Goal: Transaction & Acquisition: Purchase product/service

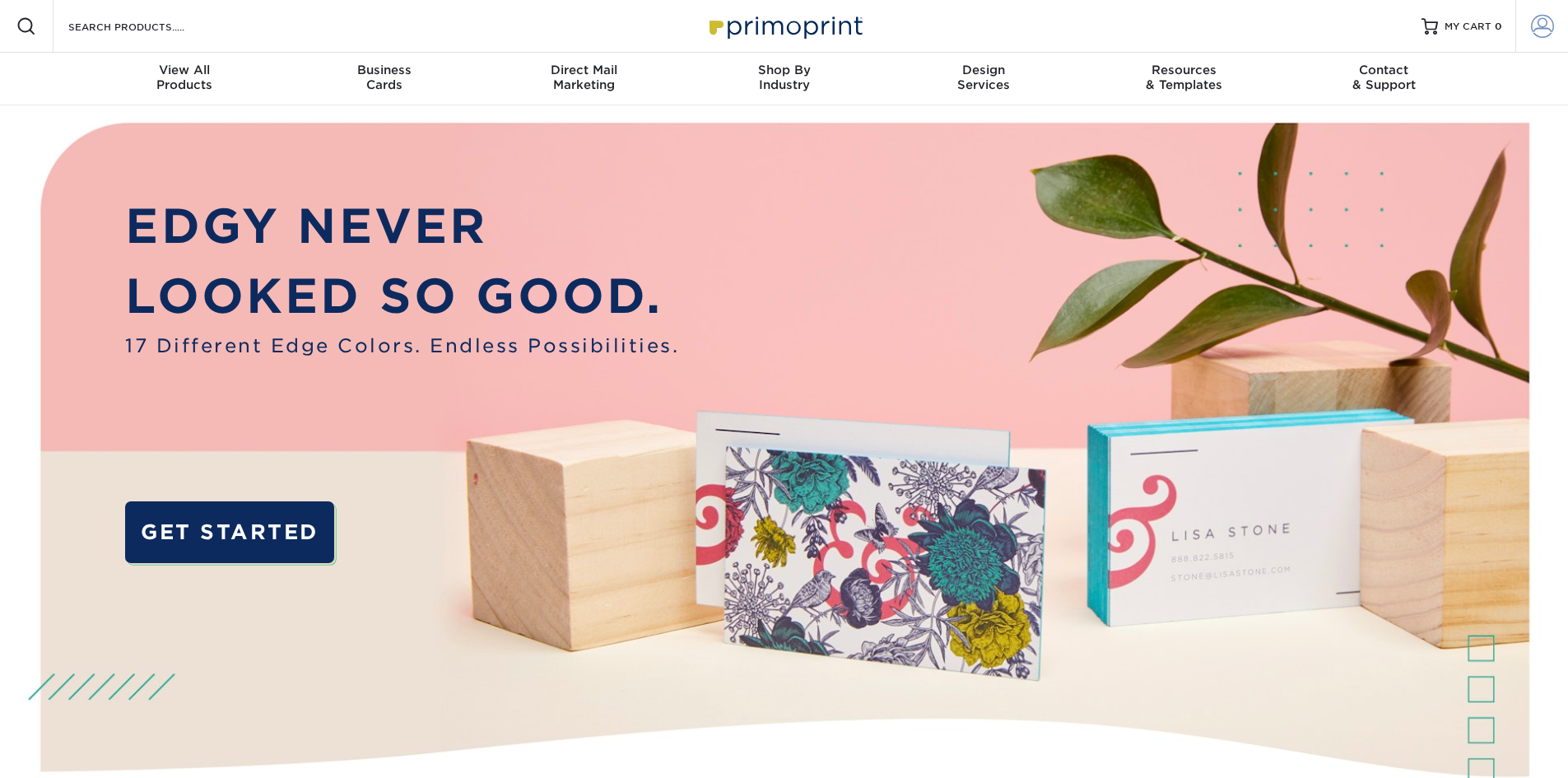
click at [1548, 28] on span at bounding box center [1543, 27] width 23 height 23
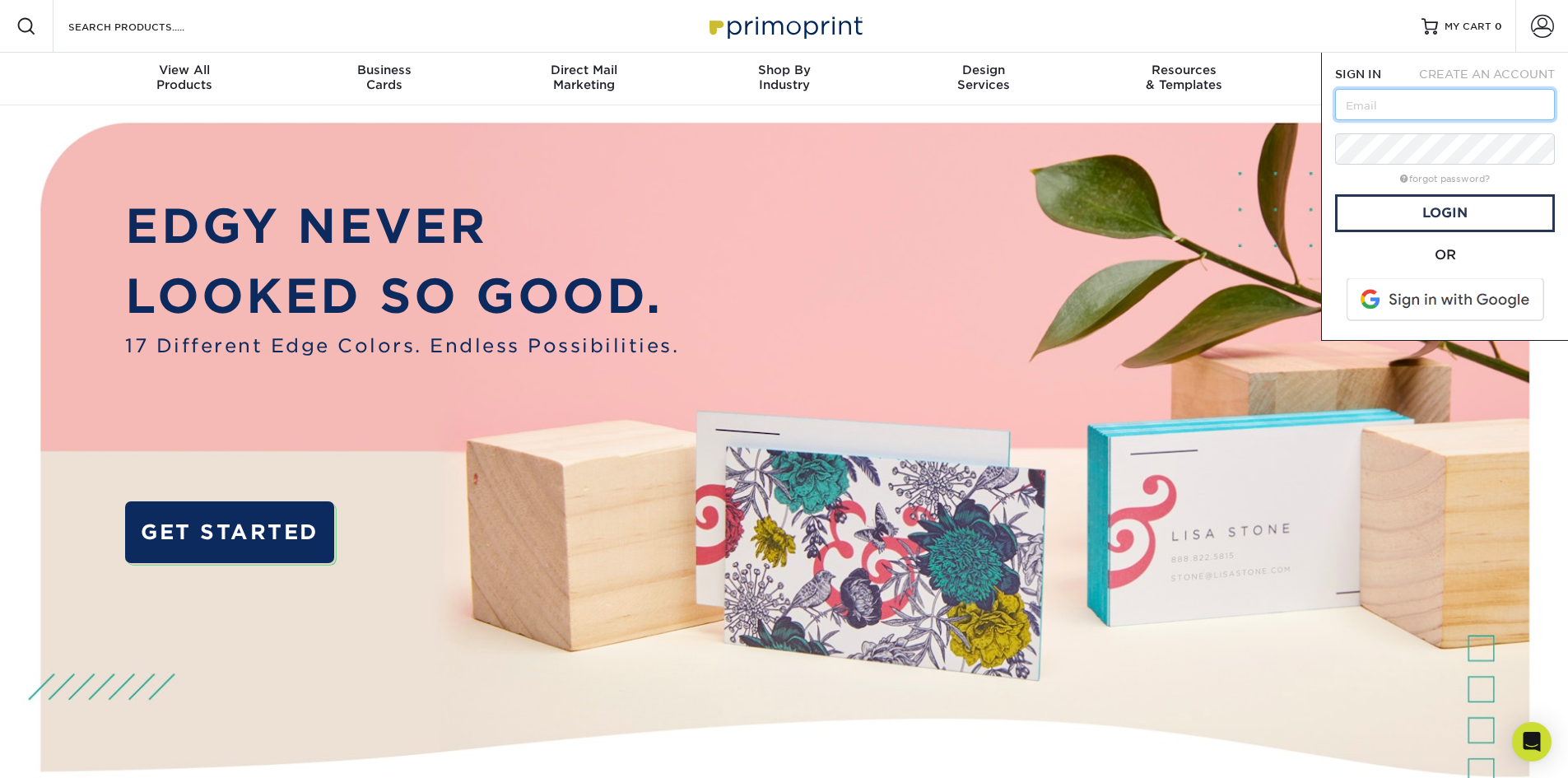
click at [1444, 104] on input "text" at bounding box center [1444, 104] width 219 height 31
paste input "[EMAIL_ADDRESS][DOMAIN_NAME]"
type input "[EMAIL_ADDRESS][DOMAIN_NAME]"
click at [1463, 230] on link "Login" at bounding box center [1444, 213] width 219 height 38
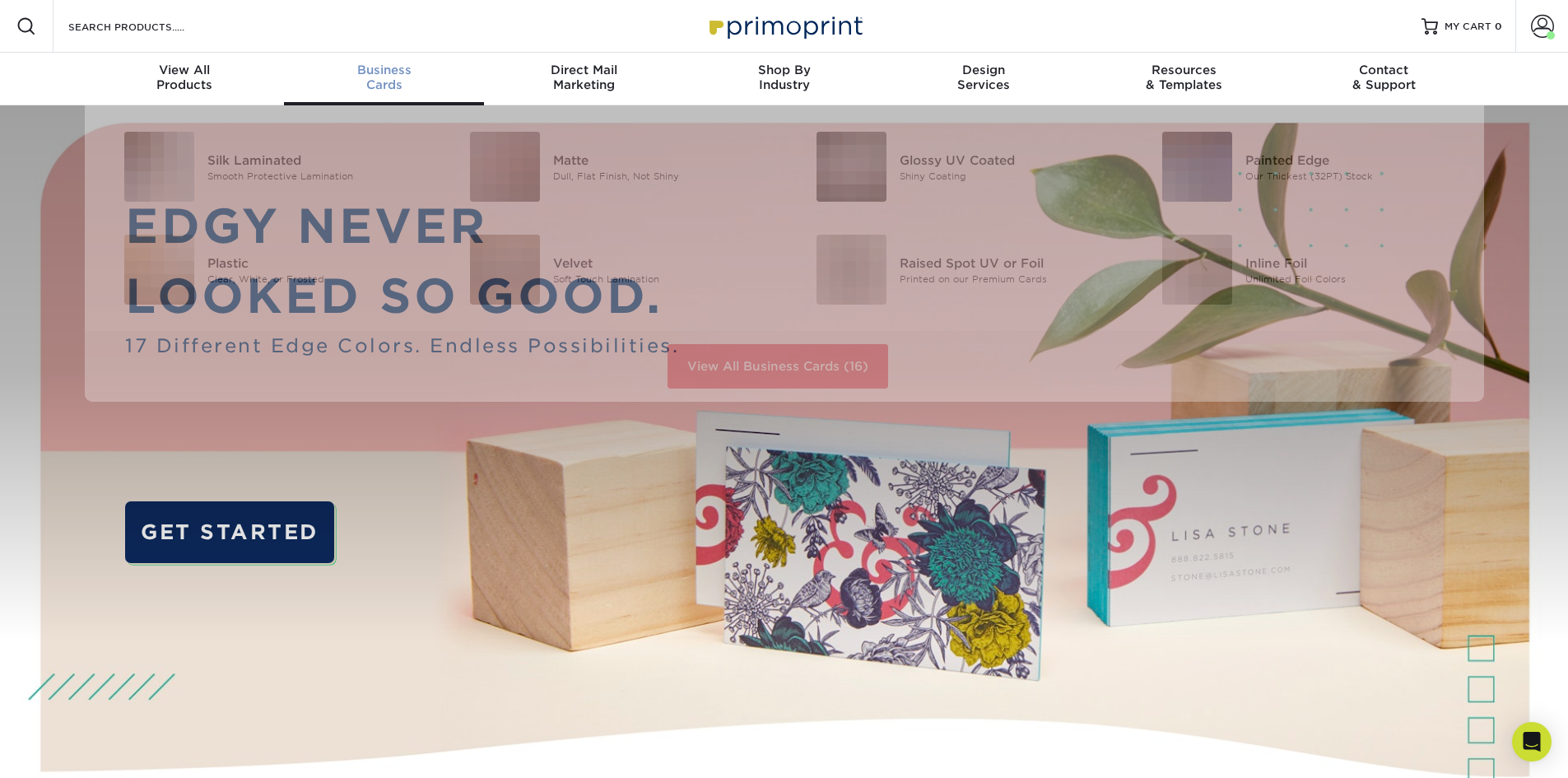
click at [386, 72] on span "Business" at bounding box center [384, 70] width 200 height 15
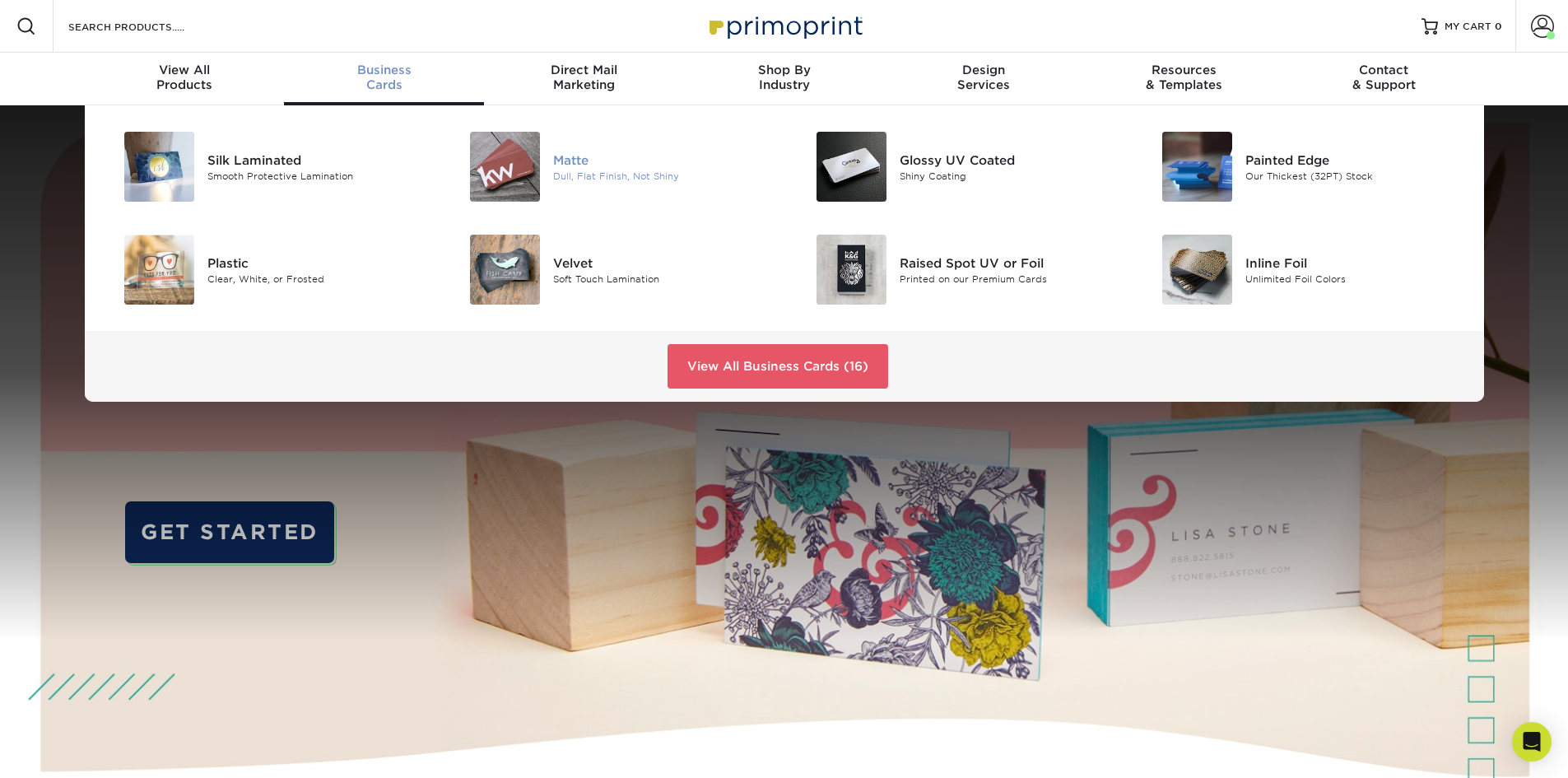
click at [610, 175] on div "Dull, Flat Finish, Not Shiny" at bounding box center [662, 175] width 218 height 14
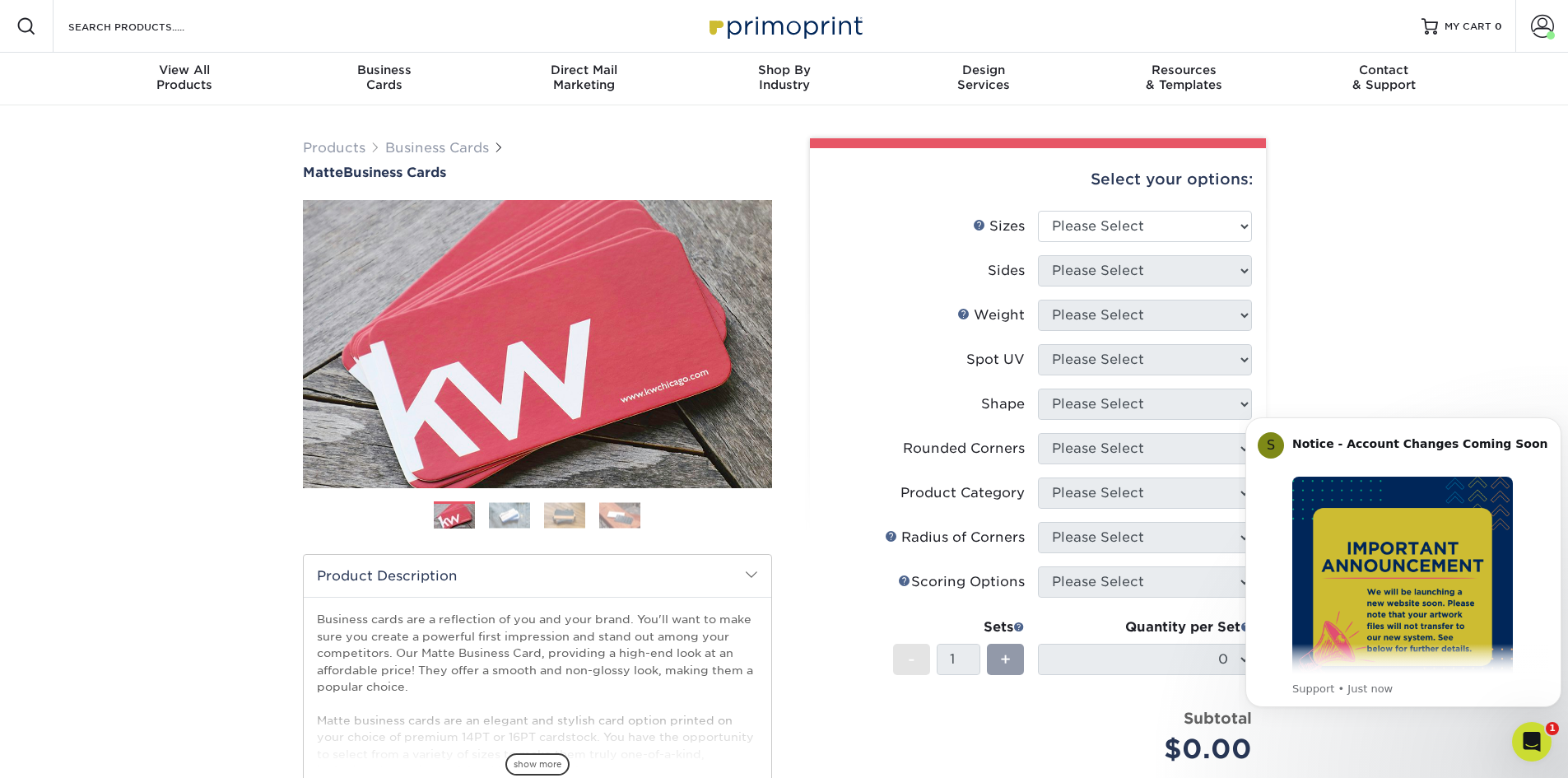
click at [1255, 219] on div "Select your options: Sizes Help Sizes Please Select 1.5" x 3.5" - Mini 1.75" x …" at bounding box center [1038, 558] width 456 height 820
click at [1454, 309] on div "Products Business Cards Matte Business Cards Previous Next 100 $ 9" at bounding box center [784, 559] width 1568 height 908
click at [1241, 227] on select "Please Select 1.5" x 3.5" - Mini 1.75" x 3.5" - Mini 2" x 2" - Square 2" x 3" -…" at bounding box center [1145, 226] width 214 height 31
select select "2.00x3.50"
click at [1038, 211] on select "Please Select 1.5" x 3.5" - Mini 1.75" x 3.5" - Mini 2" x 2" - Square 2" x 3" -…" at bounding box center [1145, 226] width 214 height 31
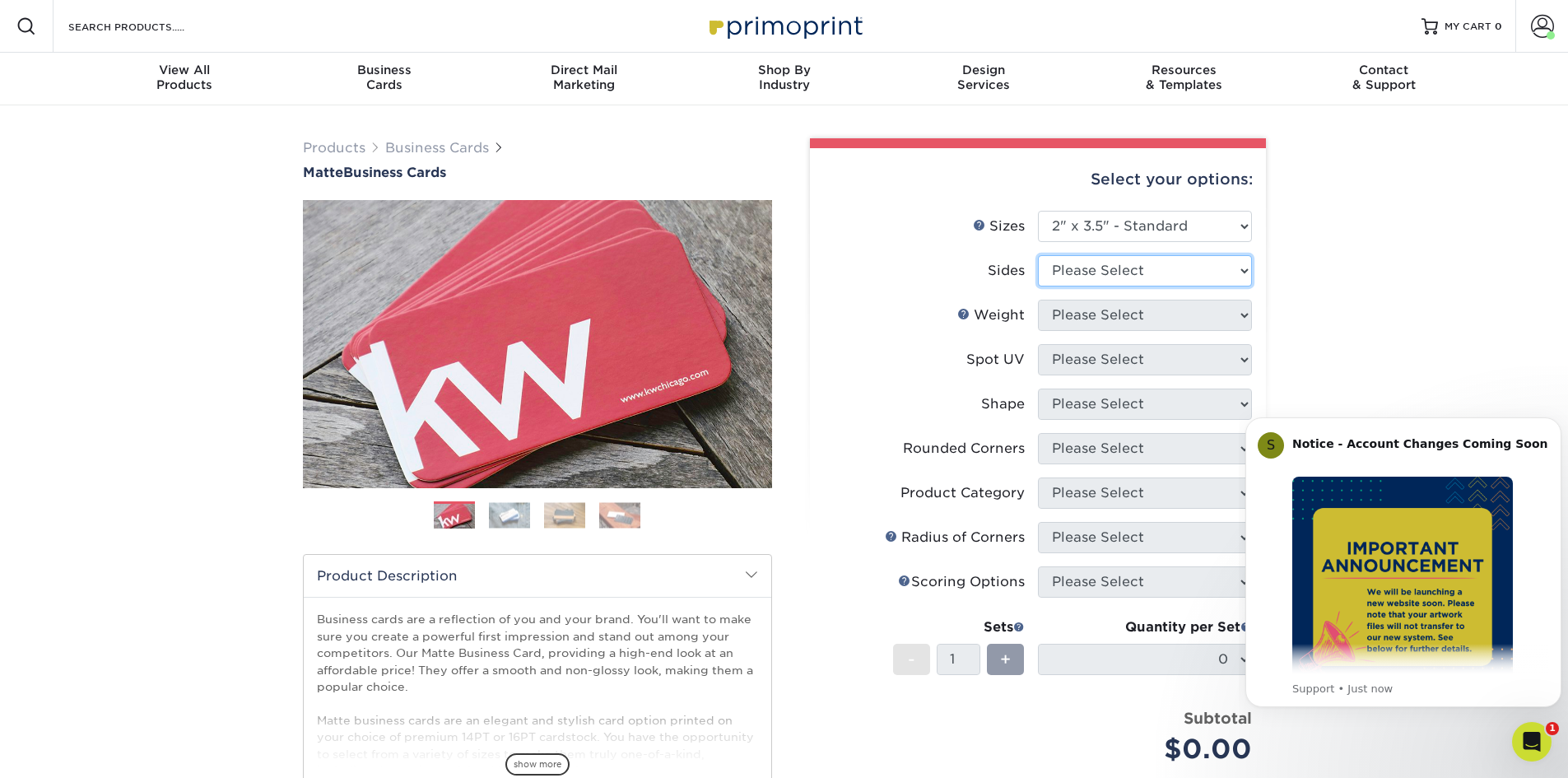
click at [1238, 270] on select "Please Select Print Both Sides Print Front Only" at bounding box center [1145, 270] width 214 height 31
select select "13abbda7-1d64-4f25-8bb2-c179b224825d"
click at [1038, 255] on select "Please Select Print Both Sides Print Front Only" at bounding box center [1145, 270] width 214 height 31
click at [1238, 320] on select "Please Select 16PT 14PT" at bounding box center [1145, 315] width 214 height 31
click at [1237, 321] on select "Please Select 16PT 14PT" at bounding box center [1145, 315] width 214 height 31
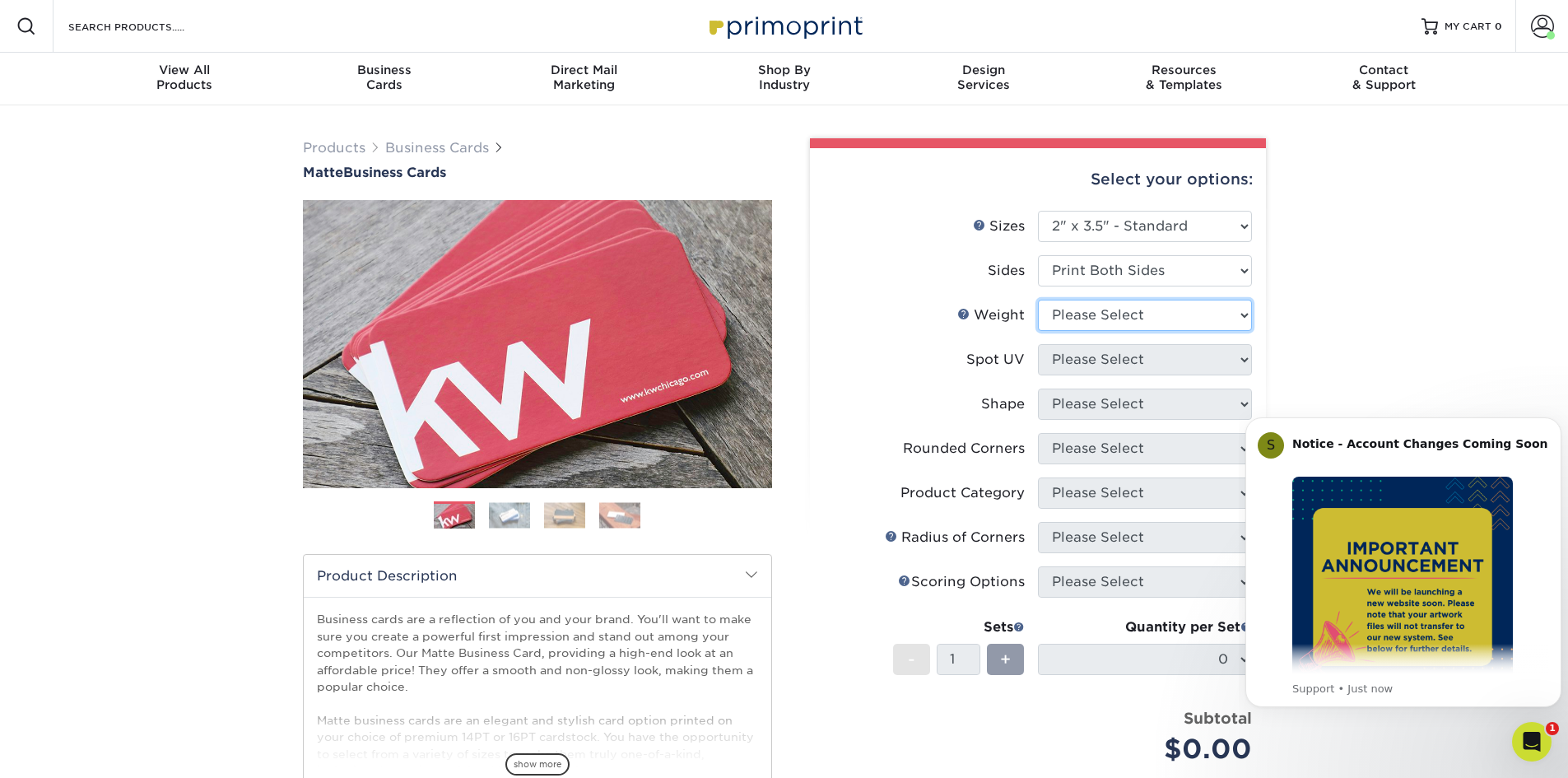
scroll to position [83, 0]
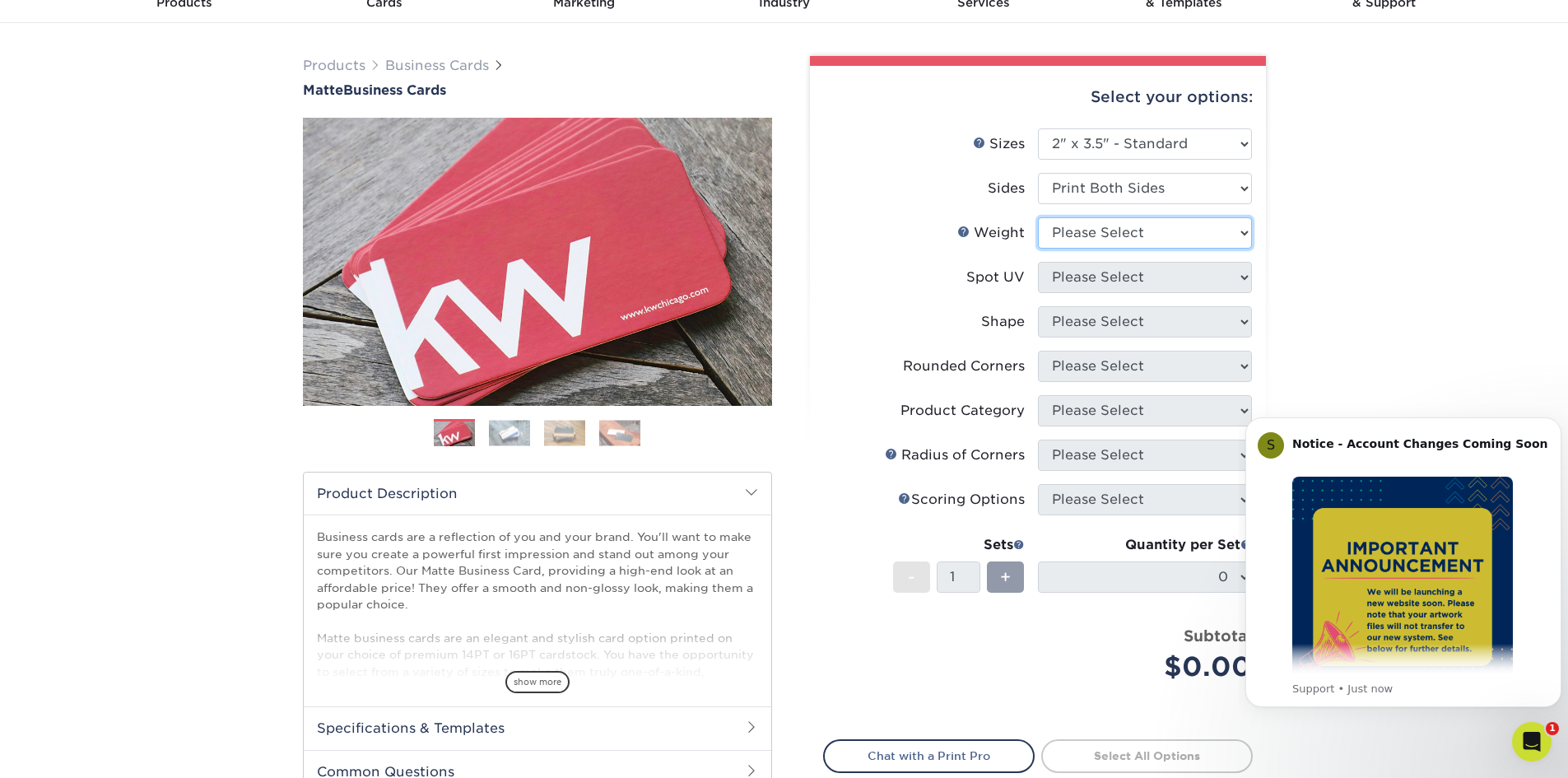
click at [1228, 241] on select "Please Select 16PT 14PT" at bounding box center [1145, 232] width 214 height 31
select select "16PT"
click at [1038, 217] on select "Please Select 16PT 14PT" at bounding box center [1145, 232] width 214 height 31
click at [1223, 280] on select "Please Select No Spot UV Front and Back (Both Sides) Front Only Back Only" at bounding box center [1145, 277] width 214 height 31
select select "3"
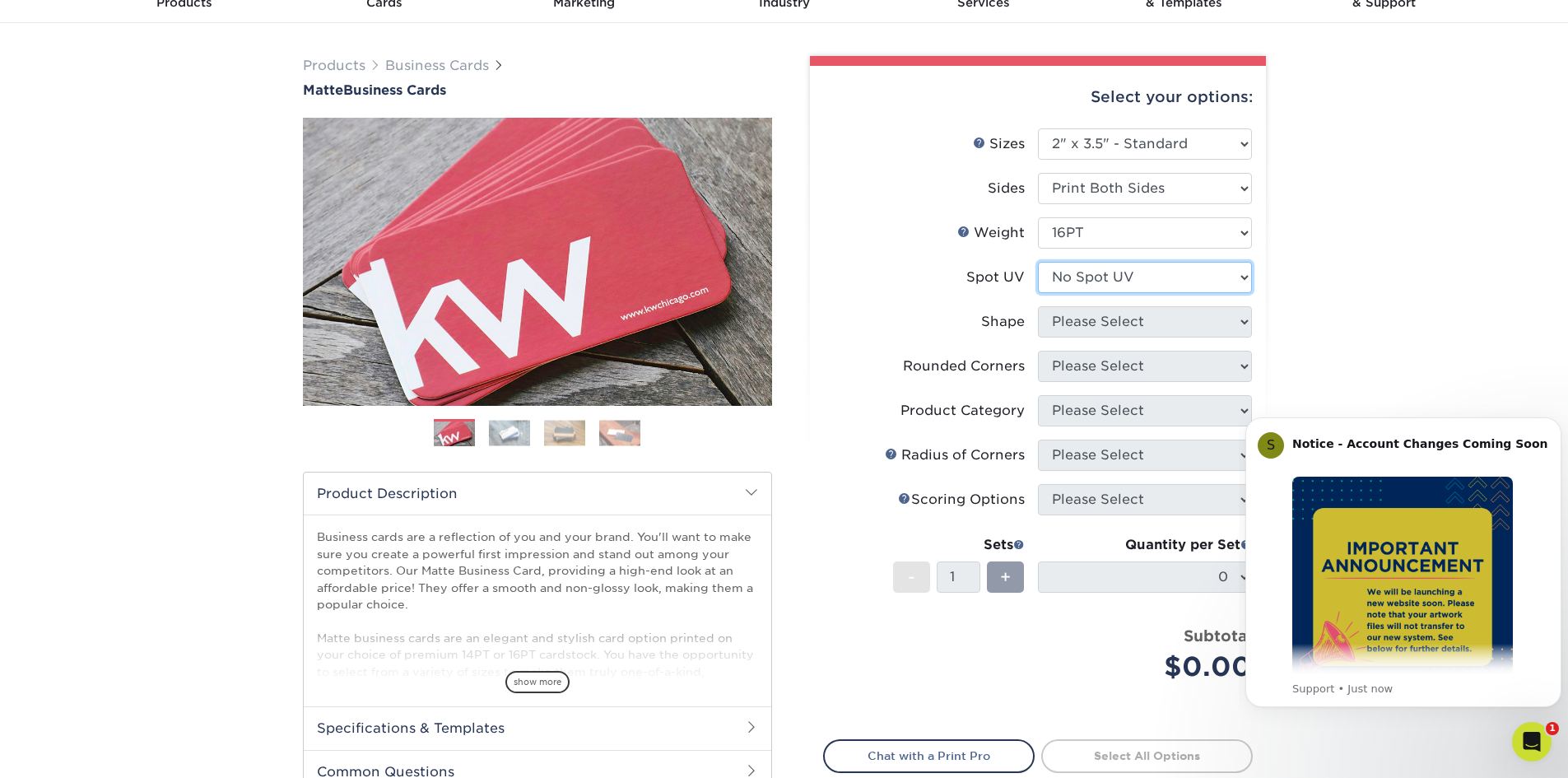
click at [1038, 262] on select "Please Select No Spot UV Front and Back (Both Sides) Front Only Back Only" at bounding box center [1145, 277] width 214 height 31
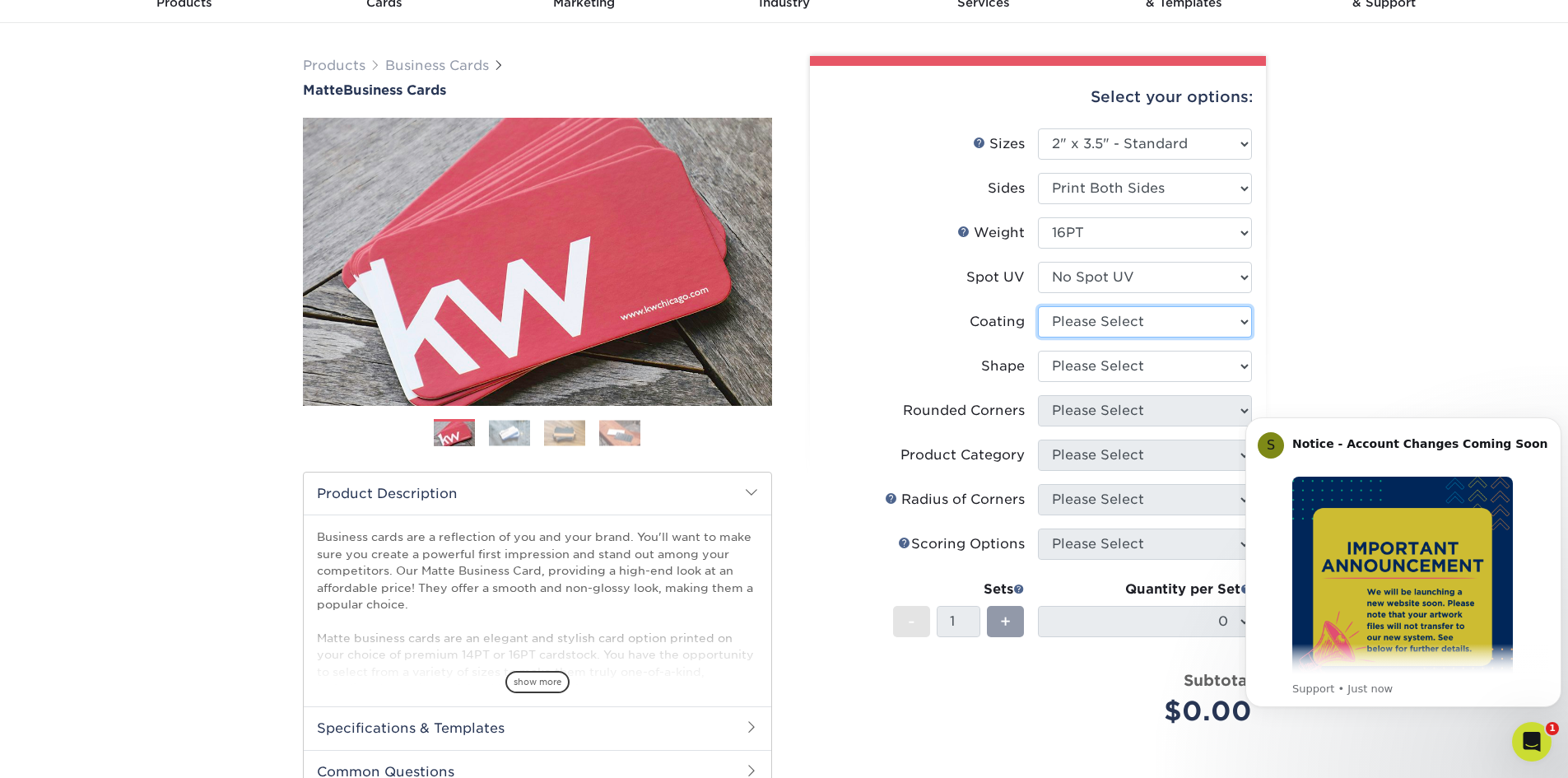
click at [1221, 321] on select at bounding box center [1145, 321] width 214 height 31
select select "121bb7b5-3b4d-429f-bd8d-bbf80e953313"
click at [1038, 306] on select at bounding box center [1145, 321] width 214 height 31
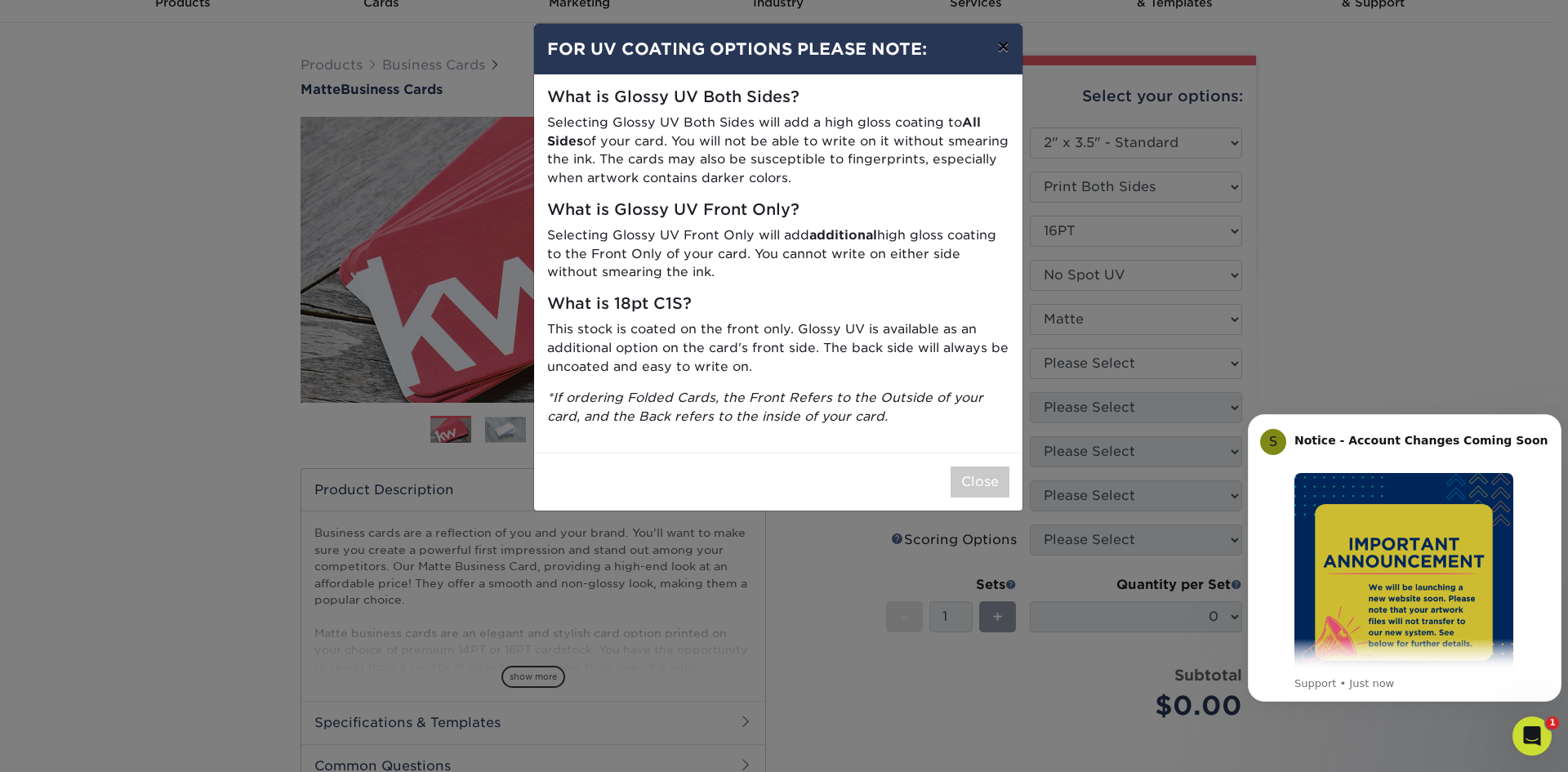
click at [1003, 46] on button "×" at bounding box center [1003, 46] width 37 height 46
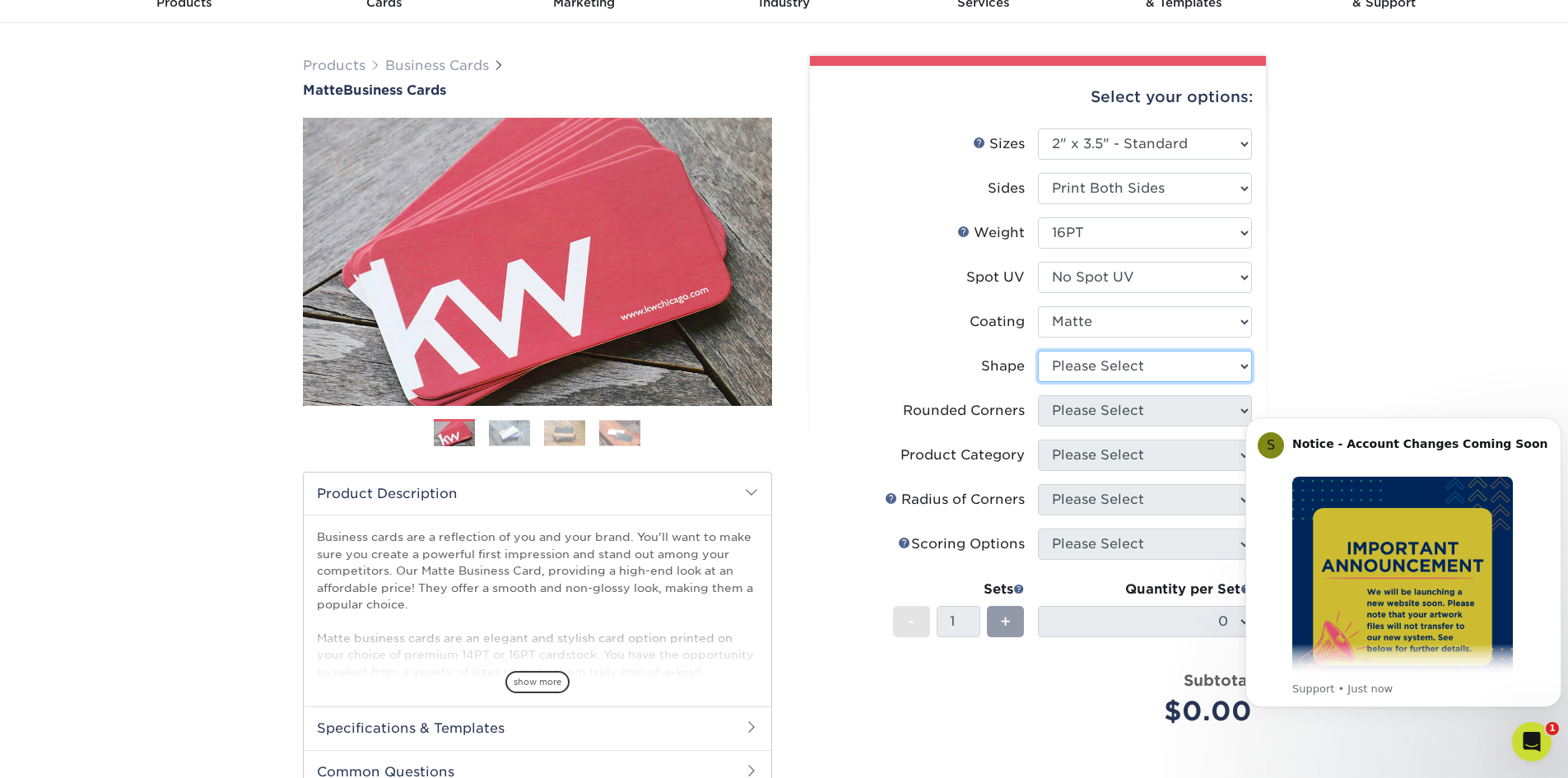
click at [1233, 361] on select "Please Select Standard Oval" at bounding box center [1145, 366] width 214 height 31
select select "standard"
click at [1038, 351] on select "Please Select Standard Oval" at bounding box center [1145, 366] width 214 height 31
click at [1213, 418] on select "Please Select Yes - Round 2 Corners Yes - Round 4 Corners No" at bounding box center [1145, 411] width 214 height 31
select select "7672df9e-0e0a-464d-8e1f-920c575e4da3"
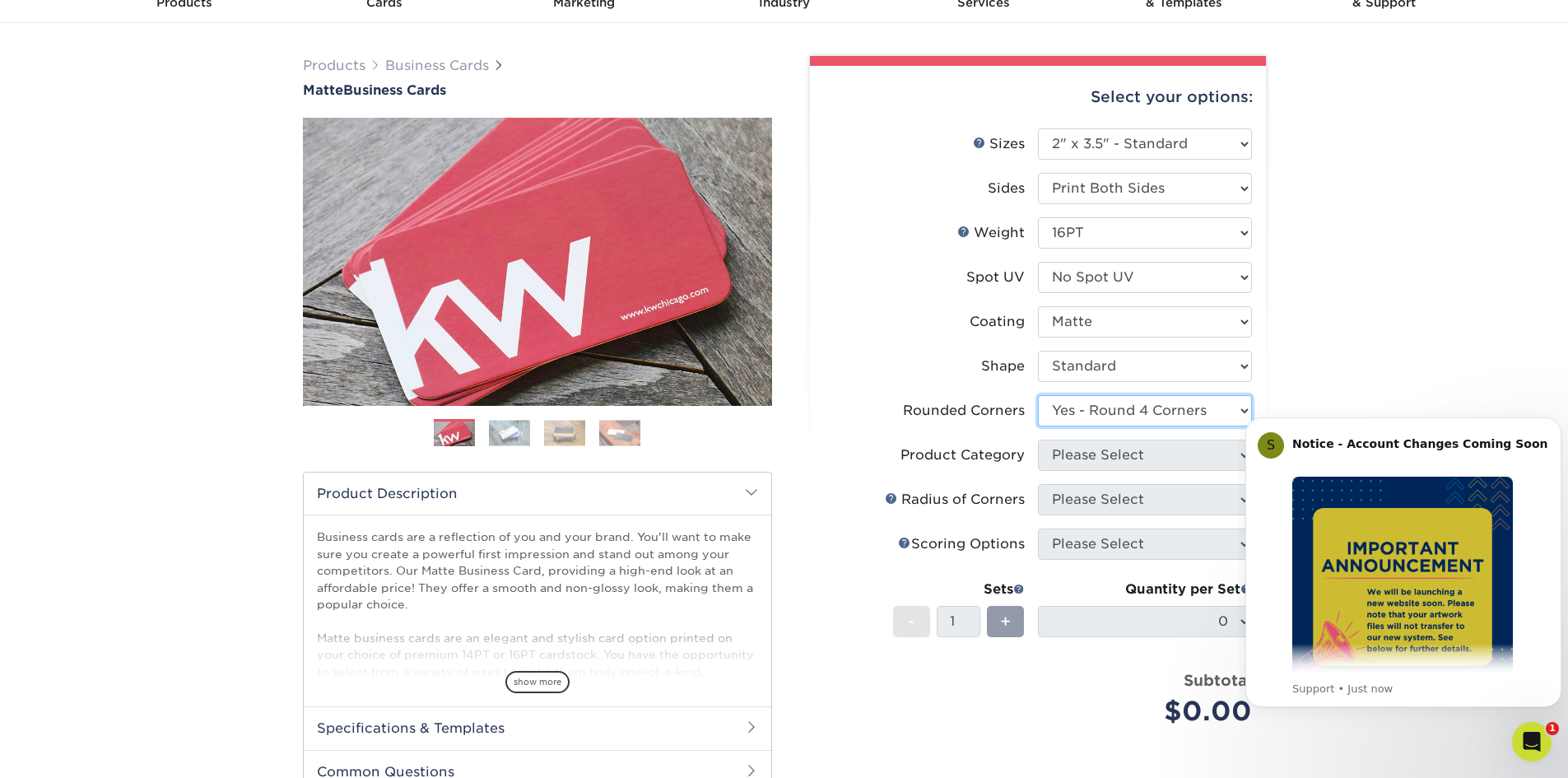
click at [1038, 396] on select "Please Select Yes - Round 2 Corners Yes - Round 4 Corners No" at bounding box center [1145, 411] width 214 height 31
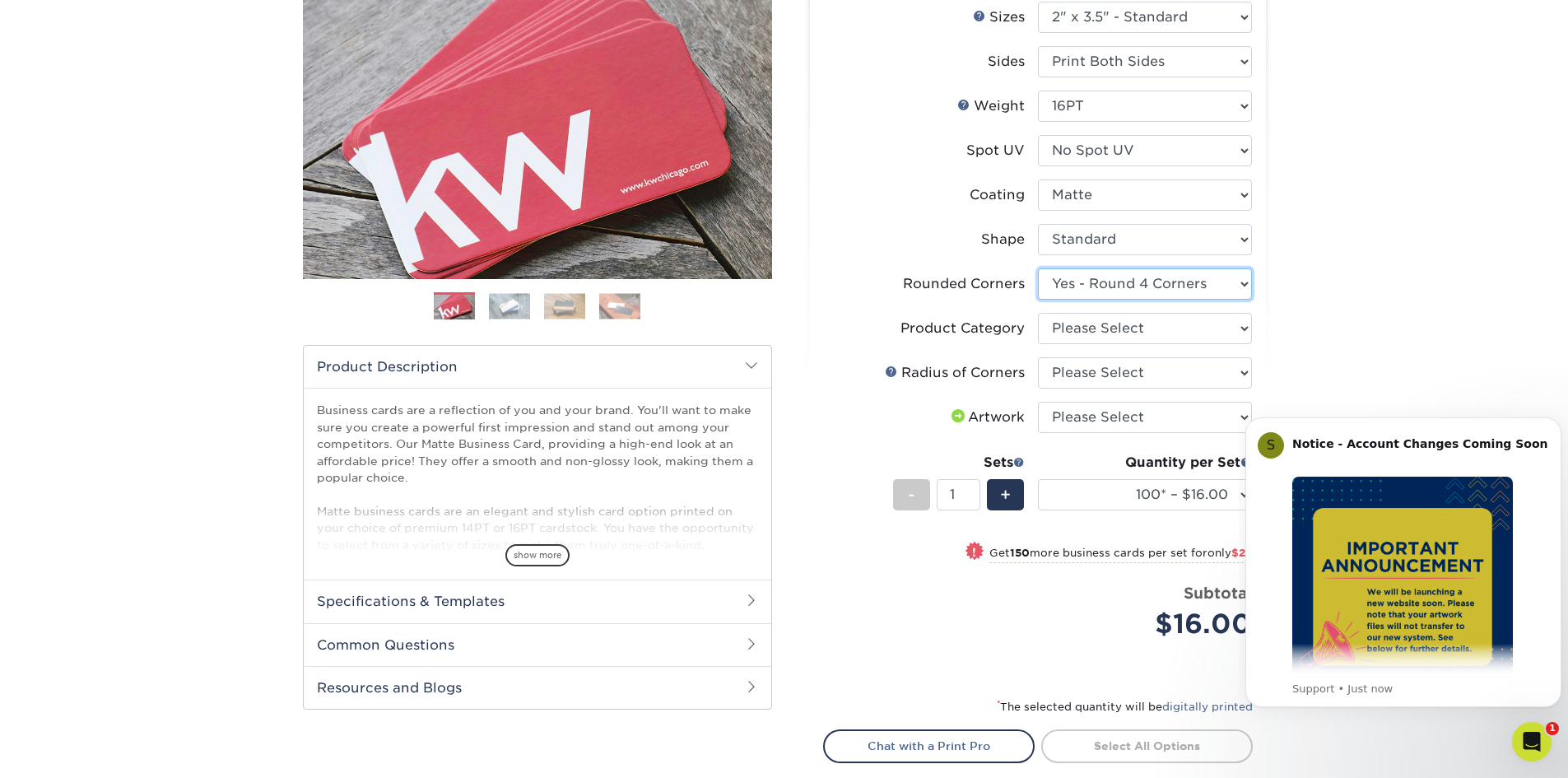
scroll to position [247, 0]
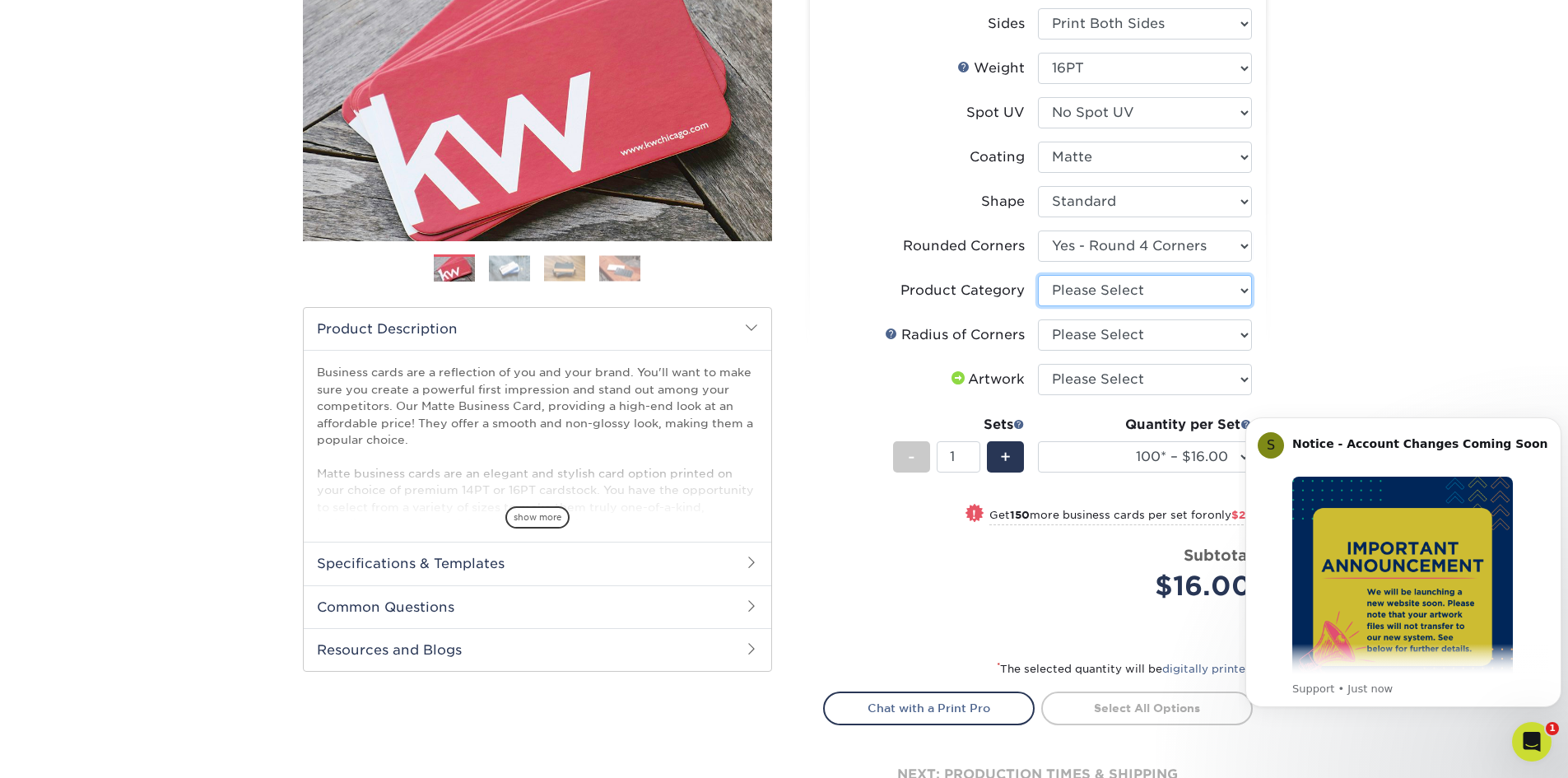
click at [1195, 291] on select "Please Select Business Cards" at bounding box center [1145, 290] width 214 height 31
select select "3b5148f1-0588-4f88-a218-97bcfdce65c1"
click at [1038, 275] on select "Please Select Business Cards" at bounding box center [1145, 290] width 214 height 31
click at [1202, 337] on select "Please Select Rounded 1/8" Rounded 1/4"" at bounding box center [1145, 335] width 214 height 31
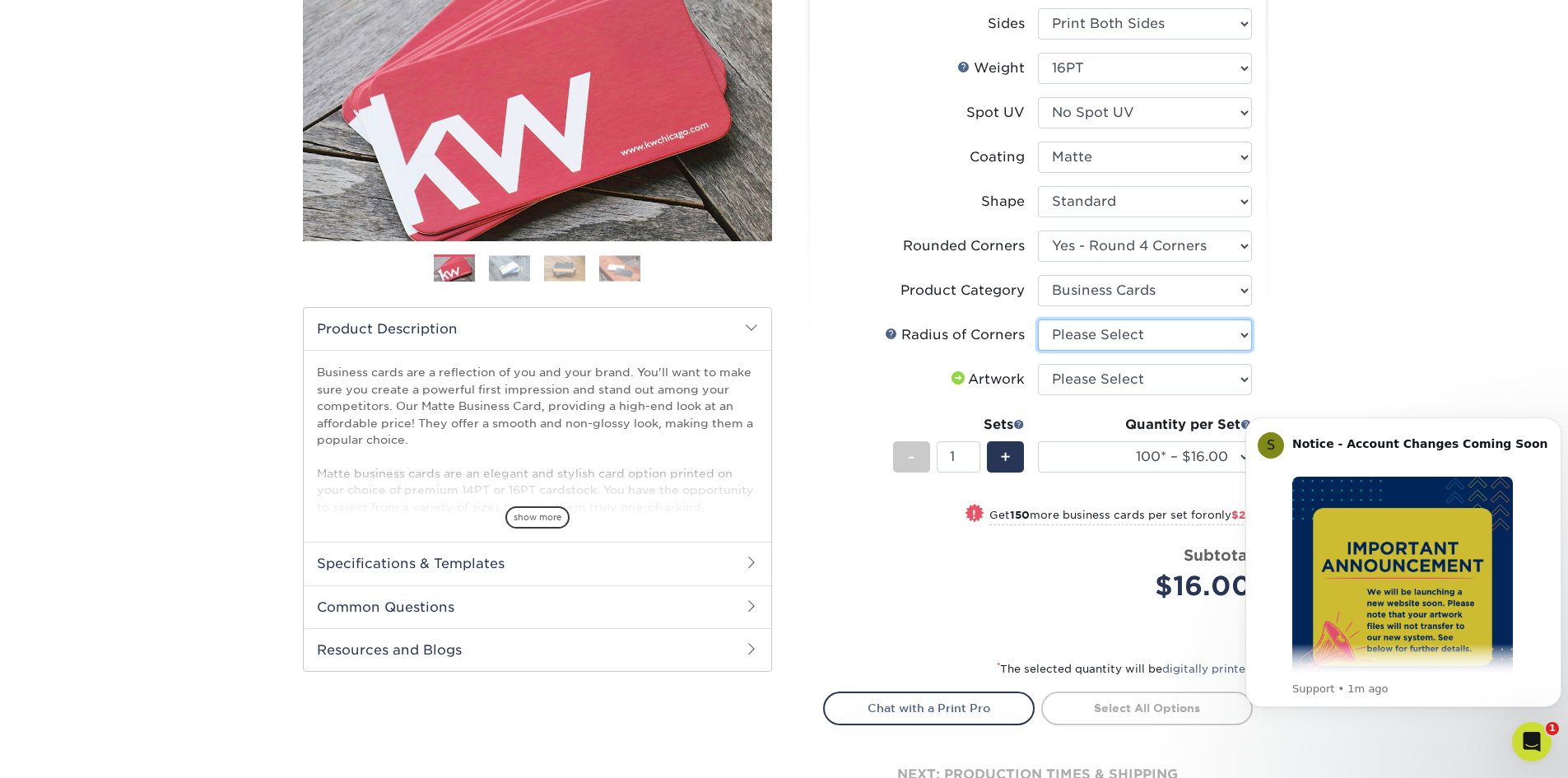
click at [1220, 340] on select "Please Select Rounded 1/8" Rounded 1/4"" at bounding box center [1145, 335] width 214 height 31
select select "589680c7-ee9a-431b-9d12-d7aeb1386a97"
click at [1038, 320] on select "Please Select Rounded 1/8" Rounded 1/4"" at bounding box center [1145, 335] width 214 height 31
click at [1186, 384] on select "Please Select I will upload files I need a design - $100" at bounding box center [1145, 379] width 214 height 31
select select "upload"
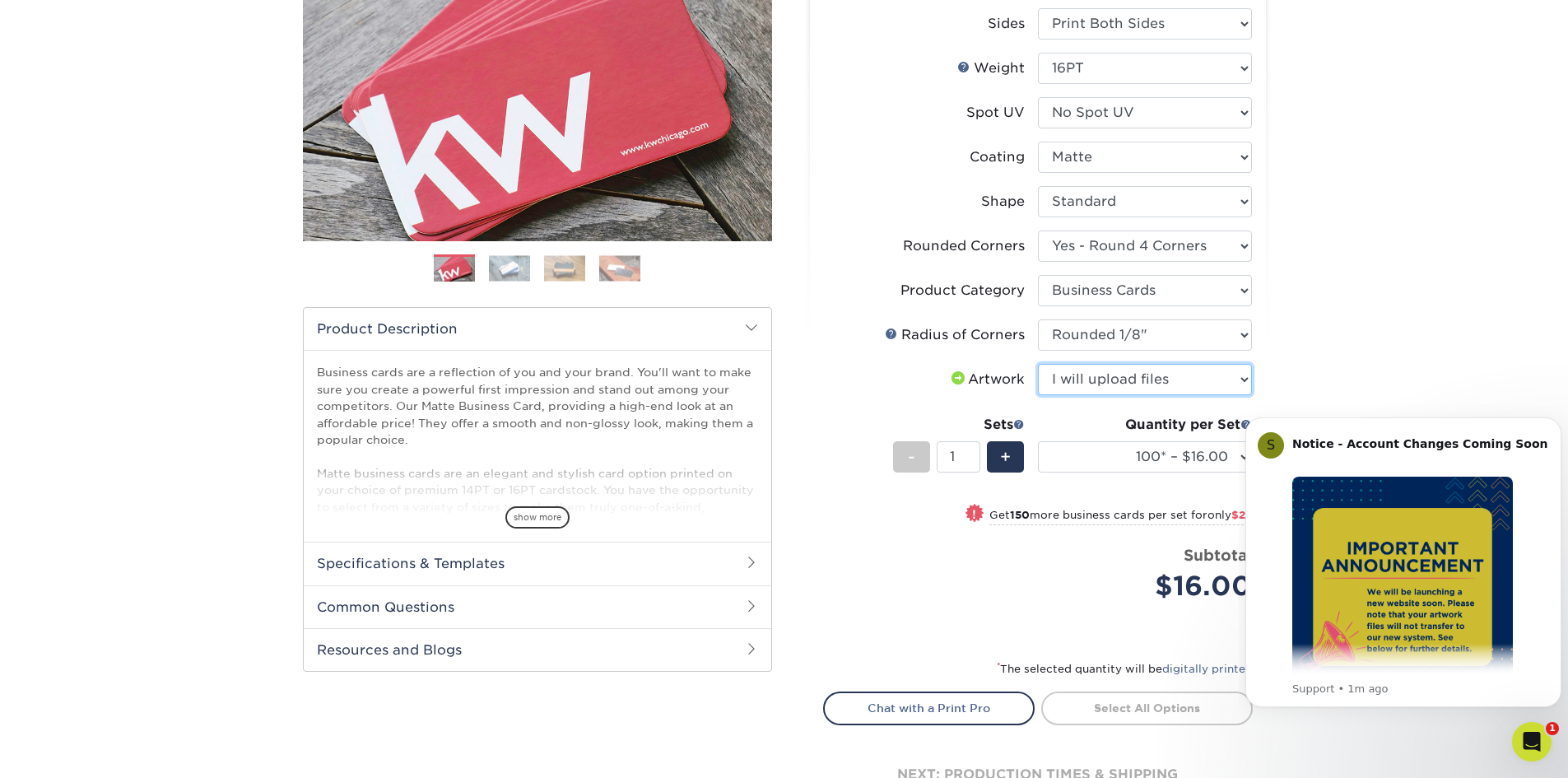
click at [1038, 364] on select "Please Select I will upload files I need a design - $100" at bounding box center [1145, 379] width 214 height 31
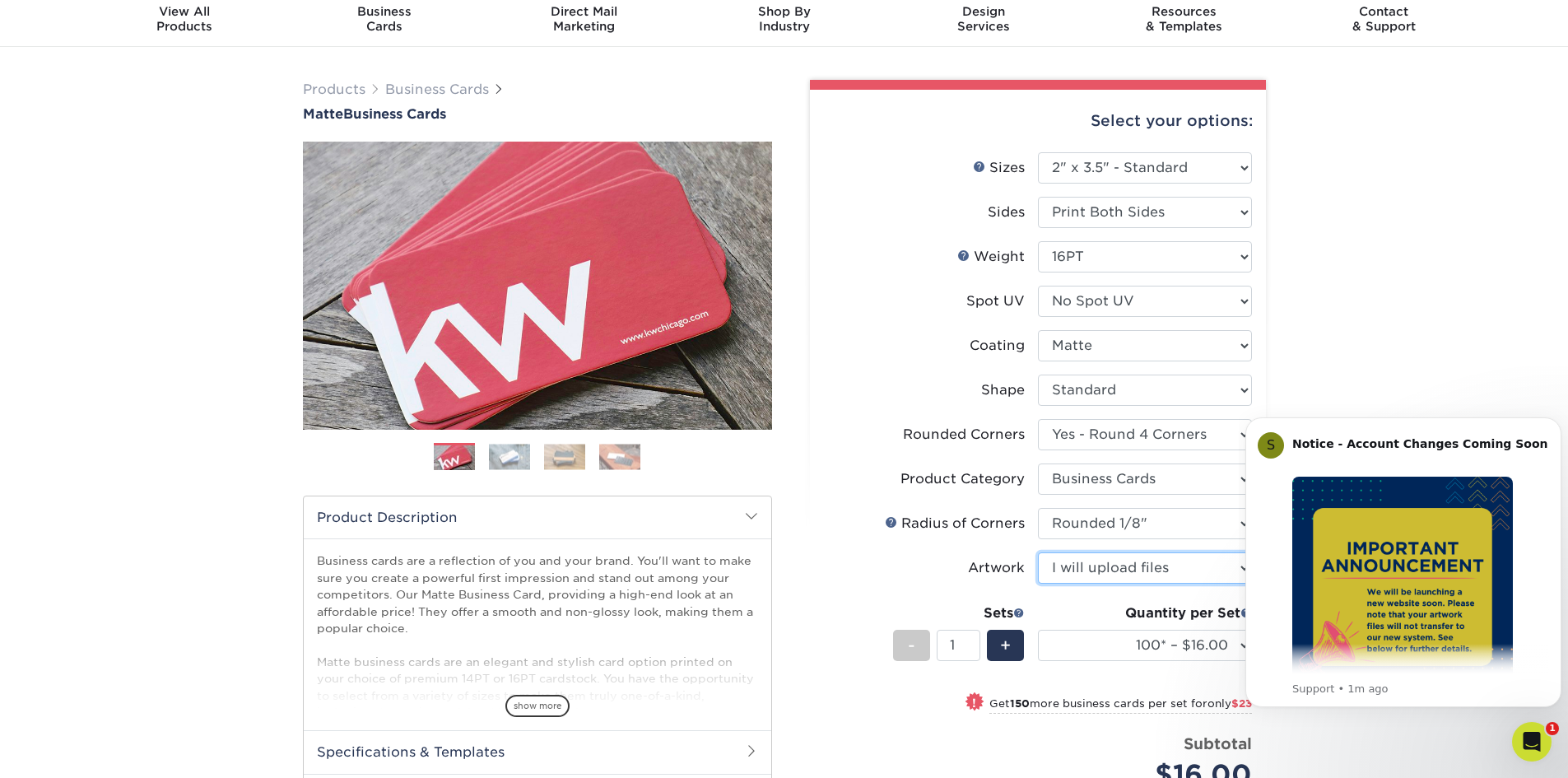
scroll to position [0, 0]
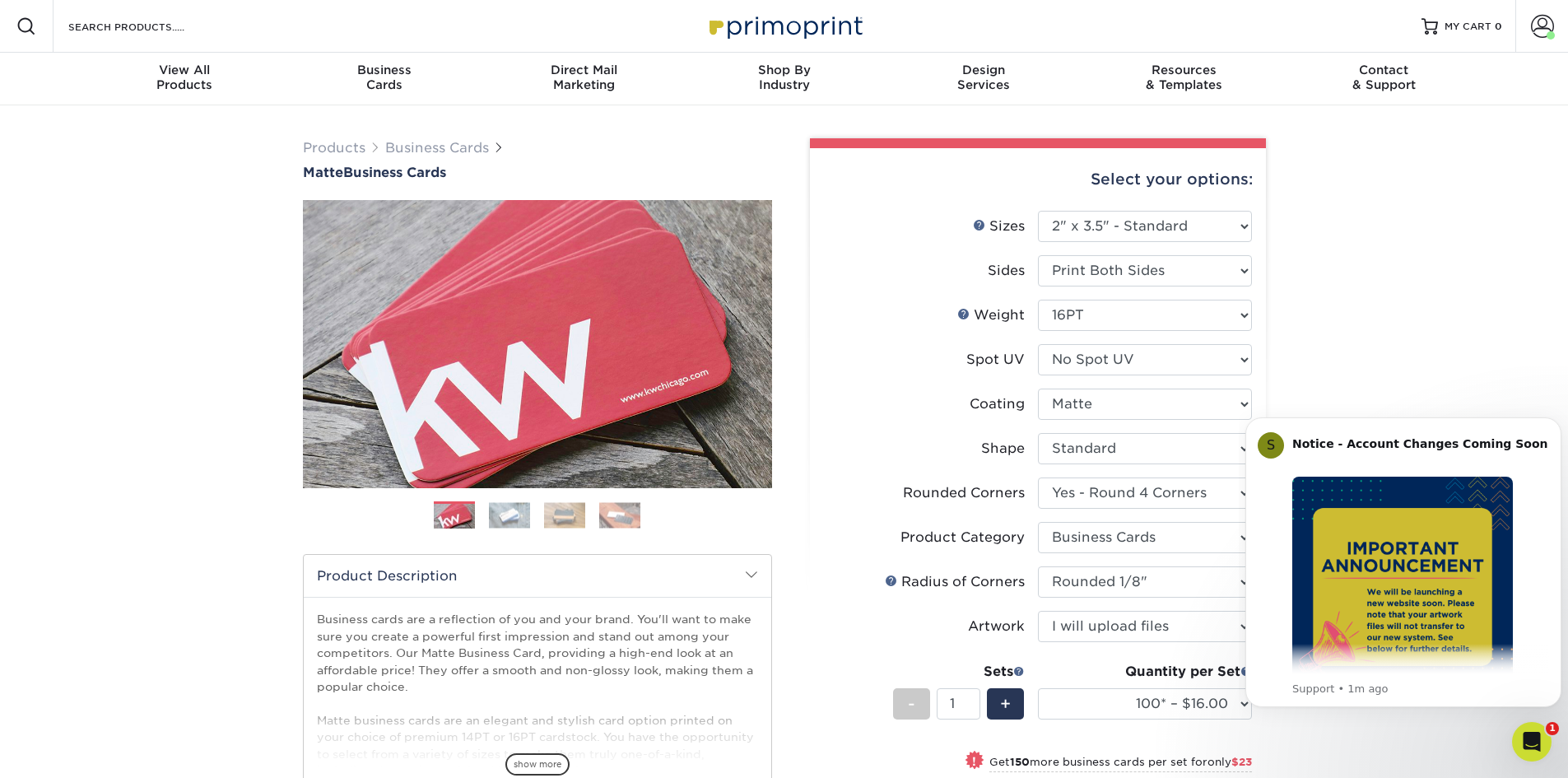
click at [971, 312] on div "Weight Help Weight" at bounding box center [991, 316] width 68 height 20
click at [967, 311] on link "Weight Help" at bounding box center [964, 314] width 13 height 13
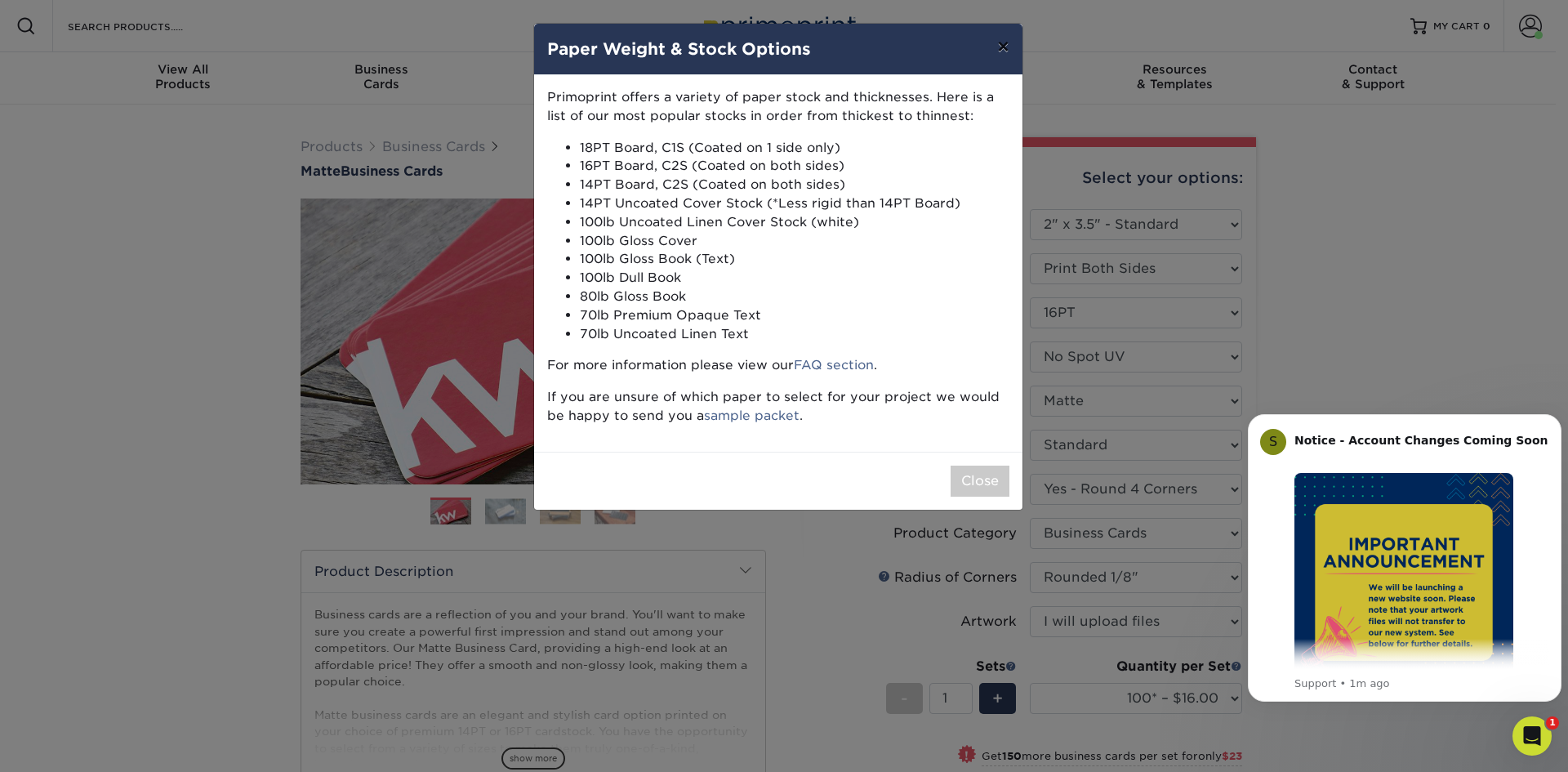
click at [997, 49] on button "×" at bounding box center [1003, 46] width 37 height 46
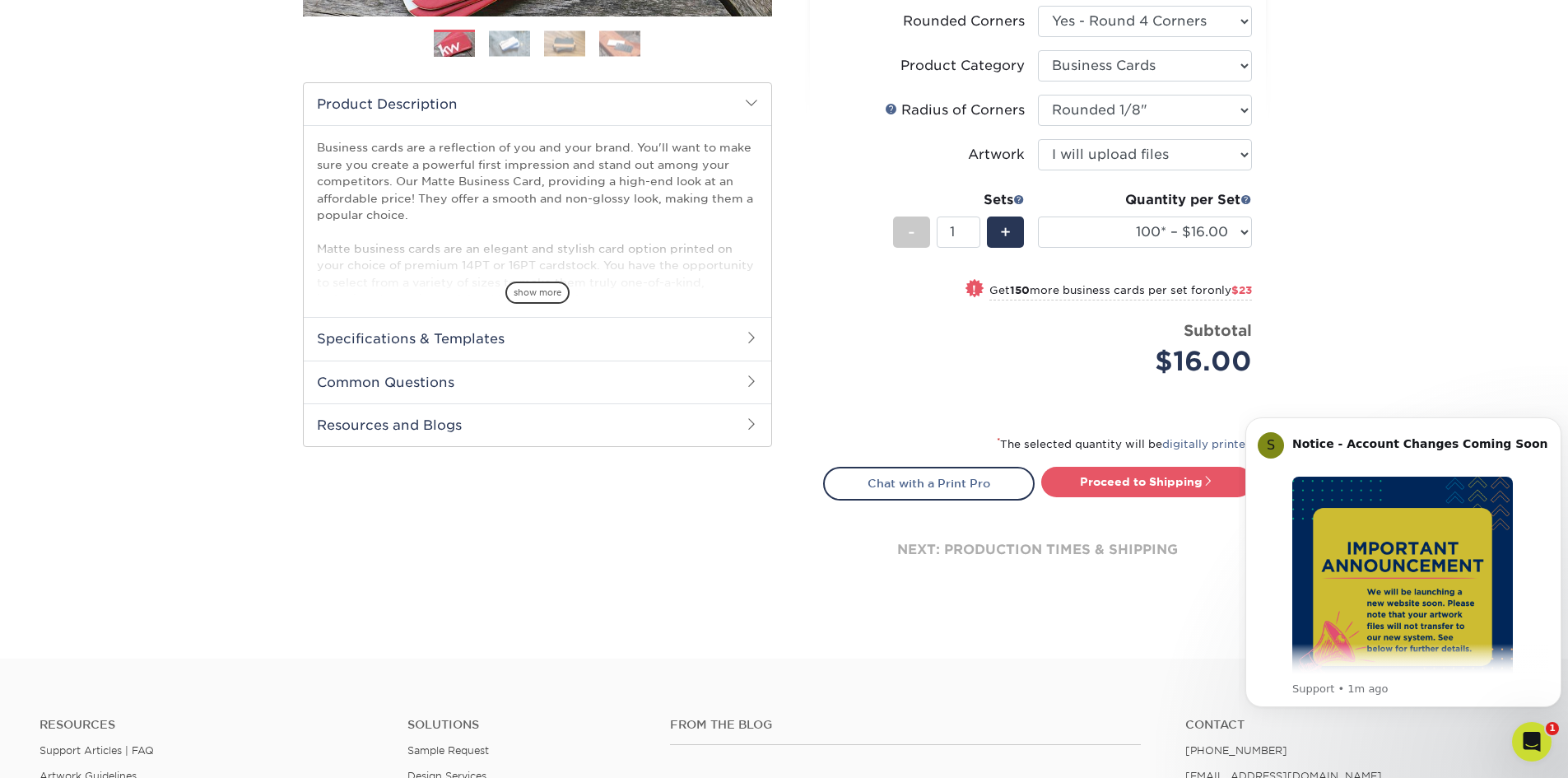
scroll to position [494, 0]
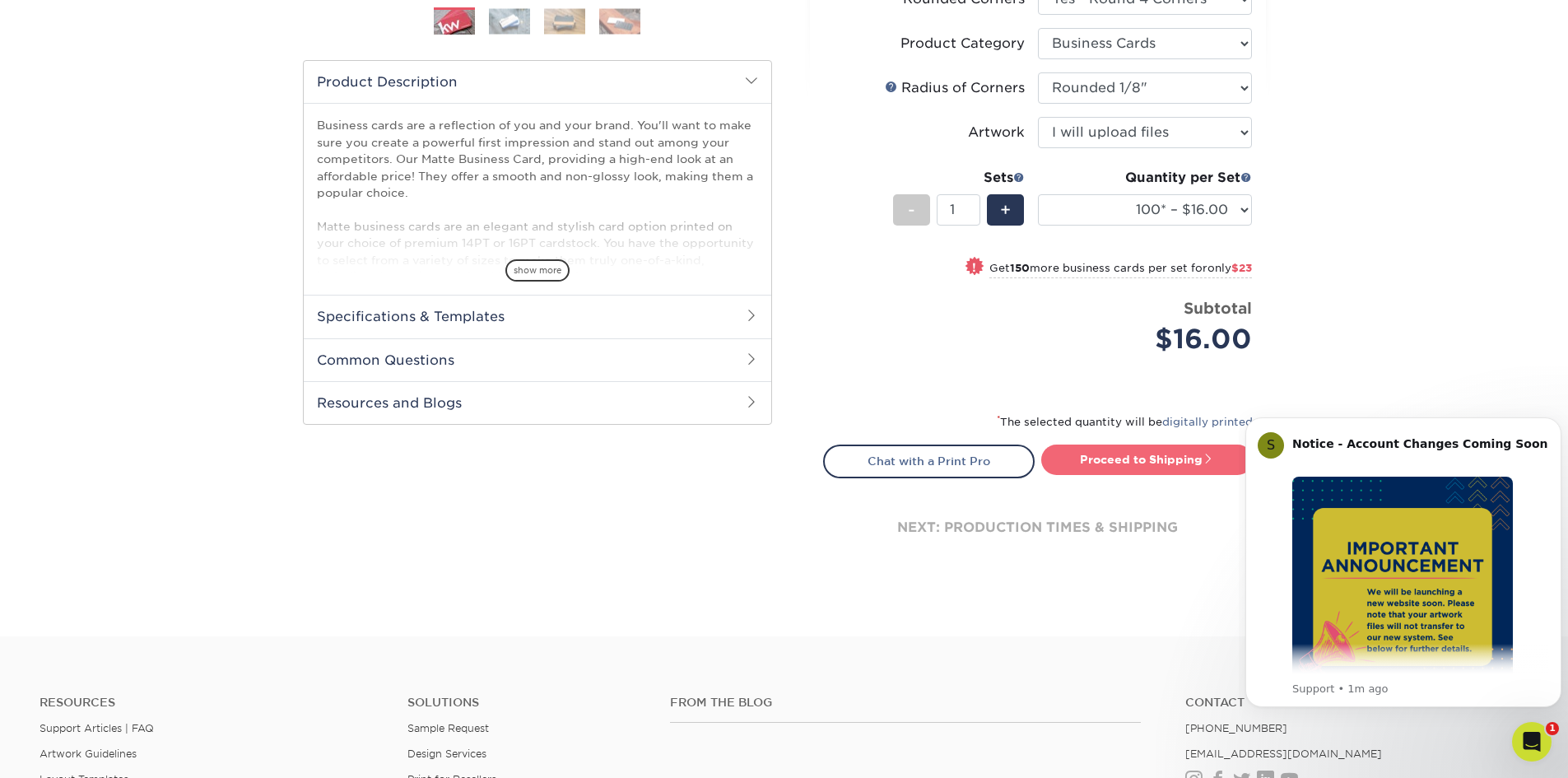
click at [1166, 454] on link "Proceed to Shipping" at bounding box center [1147, 460] width 212 height 30
type input "Set 1"
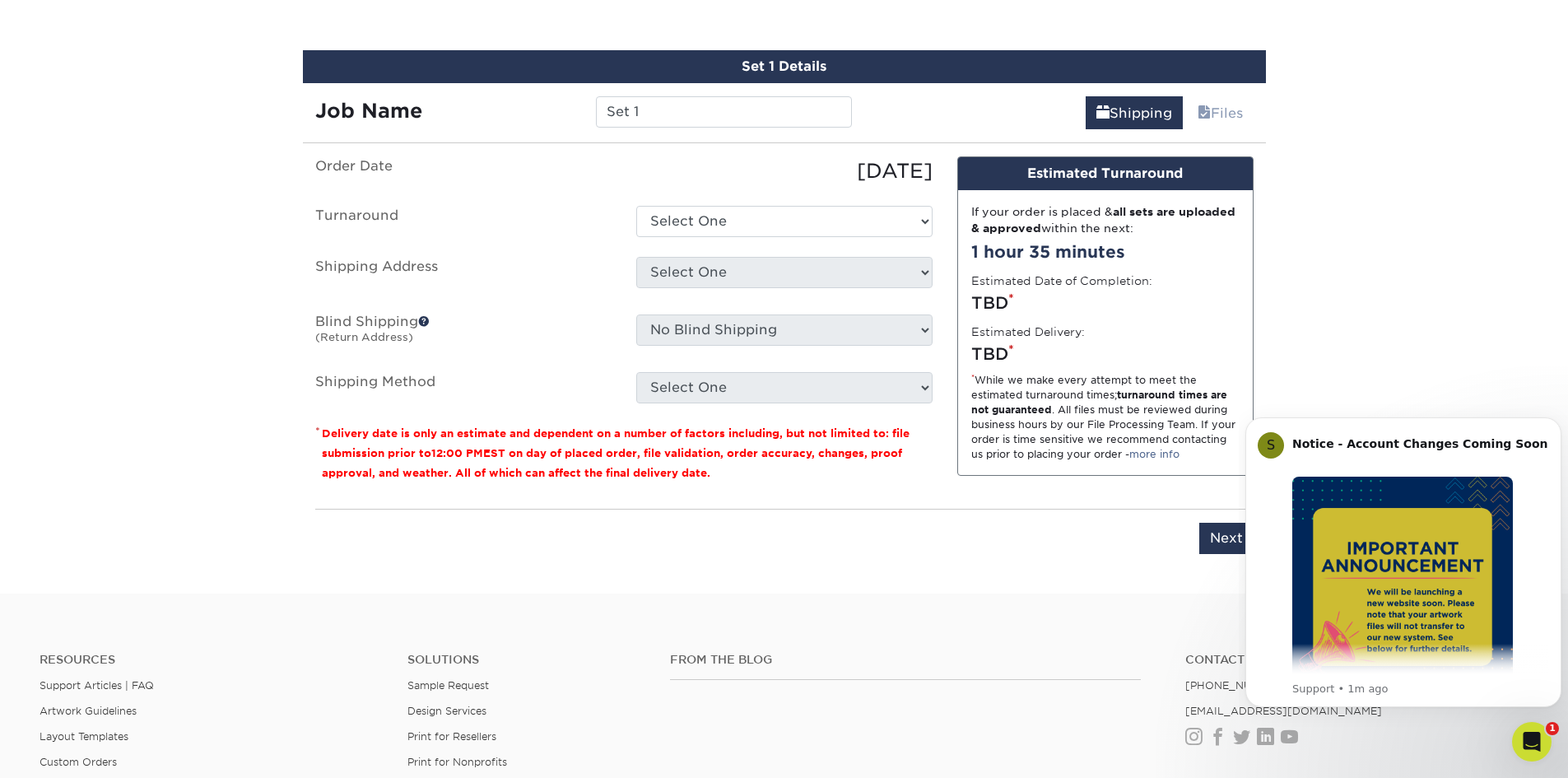
scroll to position [984, 0]
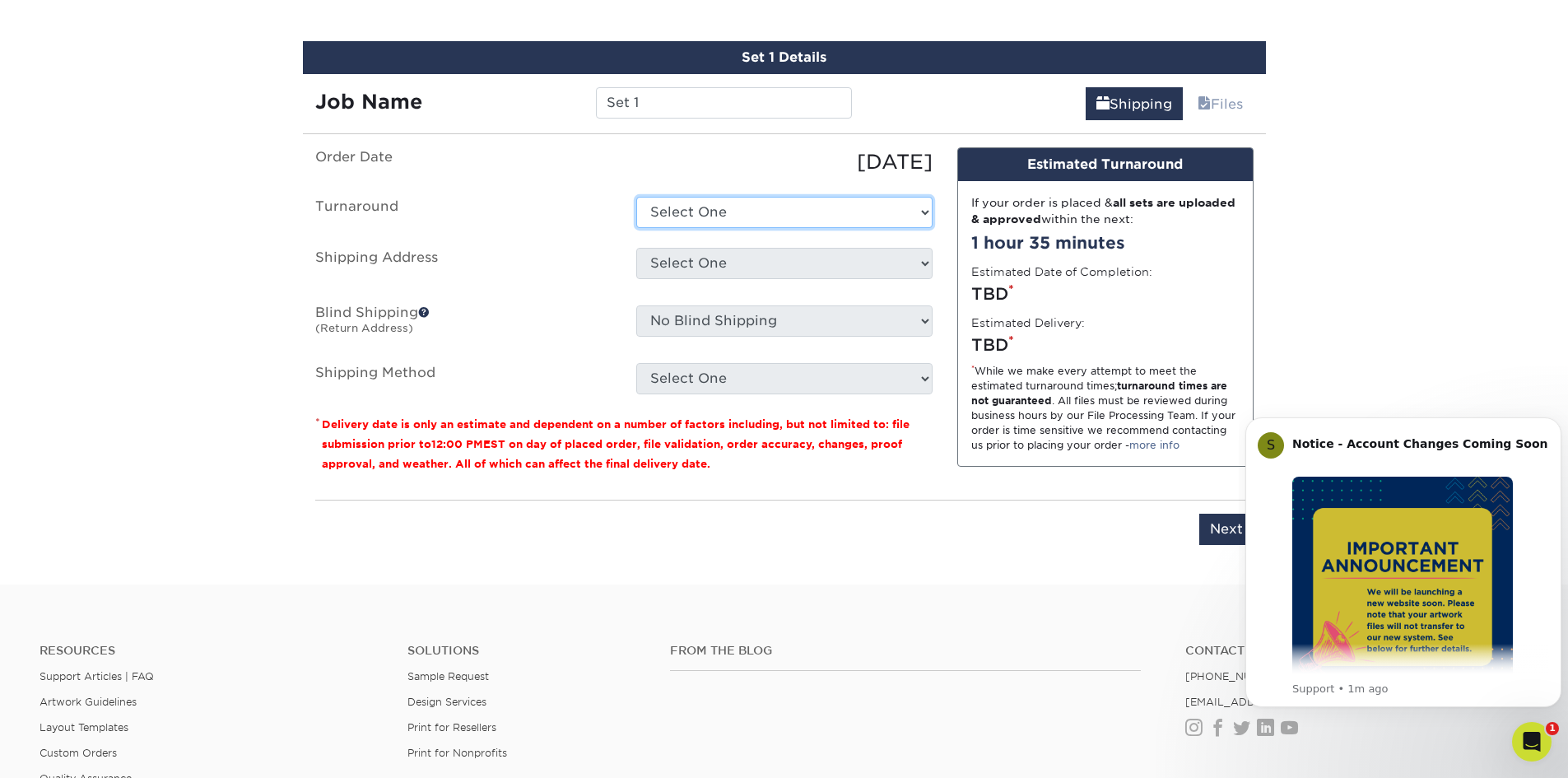
click at [817, 210] on select "Select One 2-4 Business Days 2 Day Next Business Day" at bounding box center [784, 212] width 296 height 31
click at [637, 197] on select "Select One 2-4 Business Days 2 Day Next Business Day" at bounding box center [784, 212] width 296 height 31
click at [833, 217] on select "Select One 2-4 Business Days 2 Day Next Business Day" at bounding box center [784, 212] width 296 height 31
select select "1a14f52c-e88e-4b57-988e-4a9ef63b1916"
click at [637, 197] on select "Select One 2-4 Business Days 2 Day Next Business Day" at bounding box center [784, 212] width 296 height 31
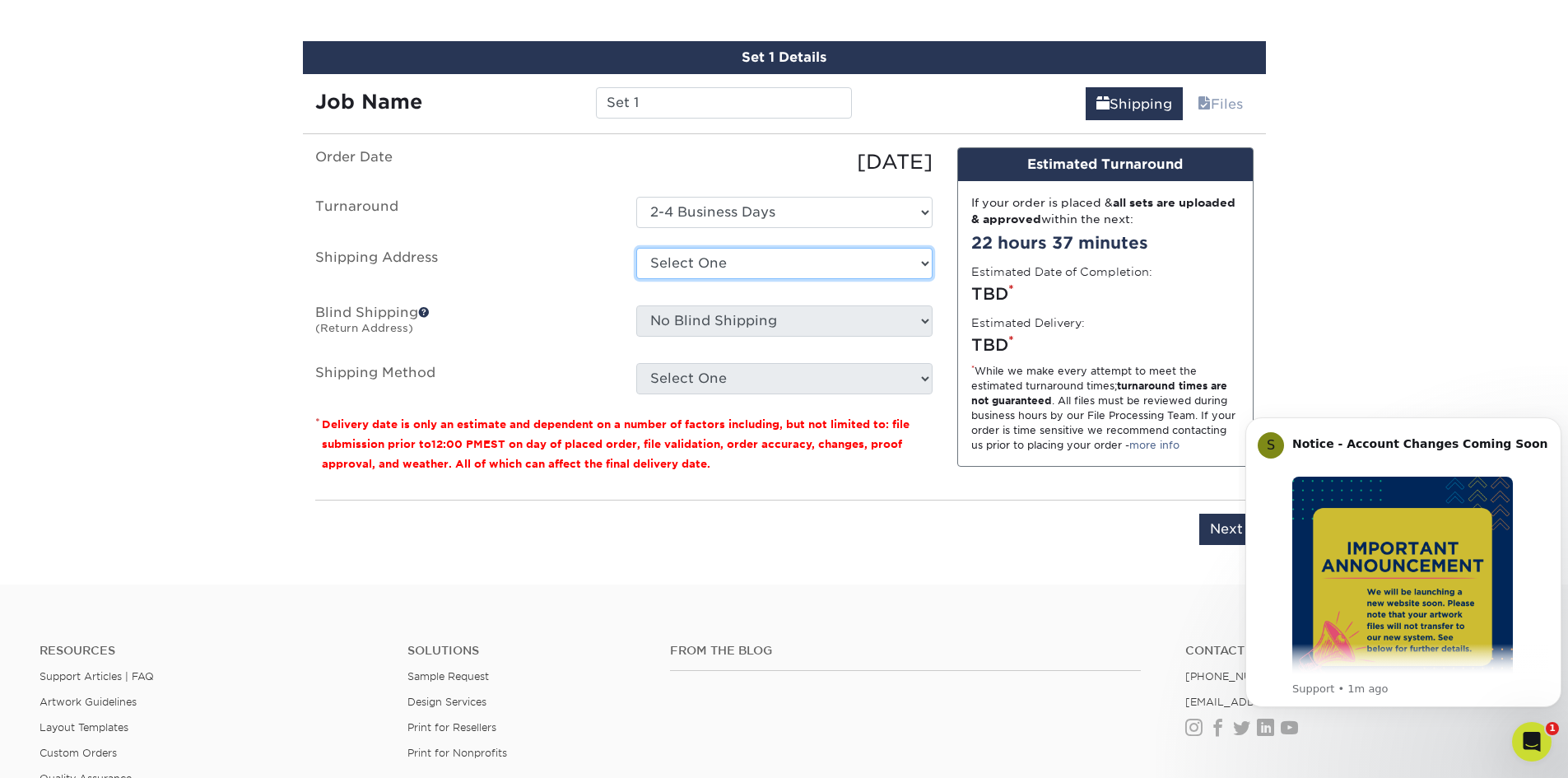
click at [825, 267] on select "Select One Business Card - Tom RACE St Address Shelby new address Shelby Sokora…" at bounding box center [784, 263] width 296 height 31
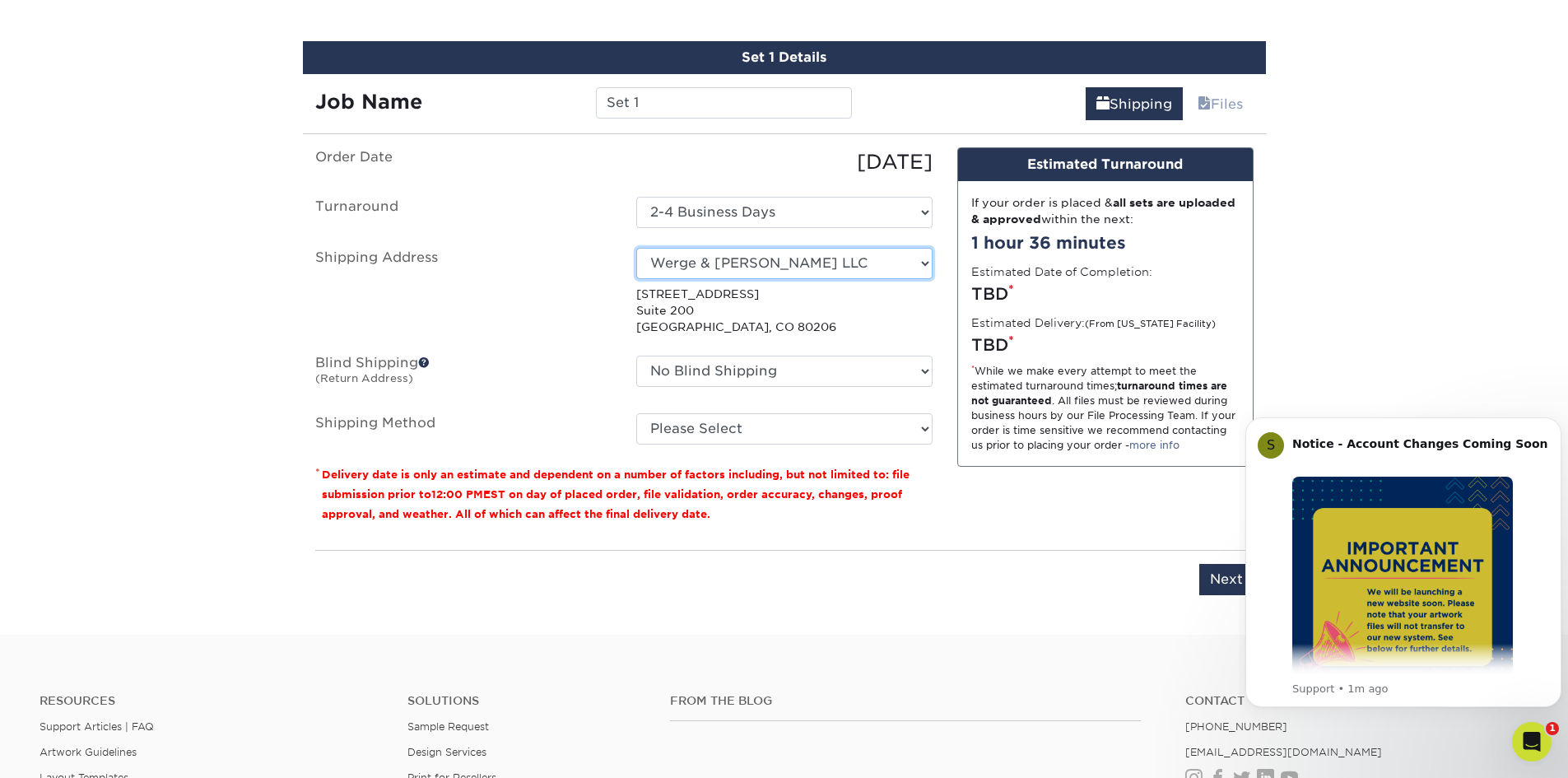
click at [858, 275] on select "Select One Business Card - Tom RACE St Address Shelby new address Shelby Sokora…" at bounding box center [784, 263] width 296 height 31
select select "282253"
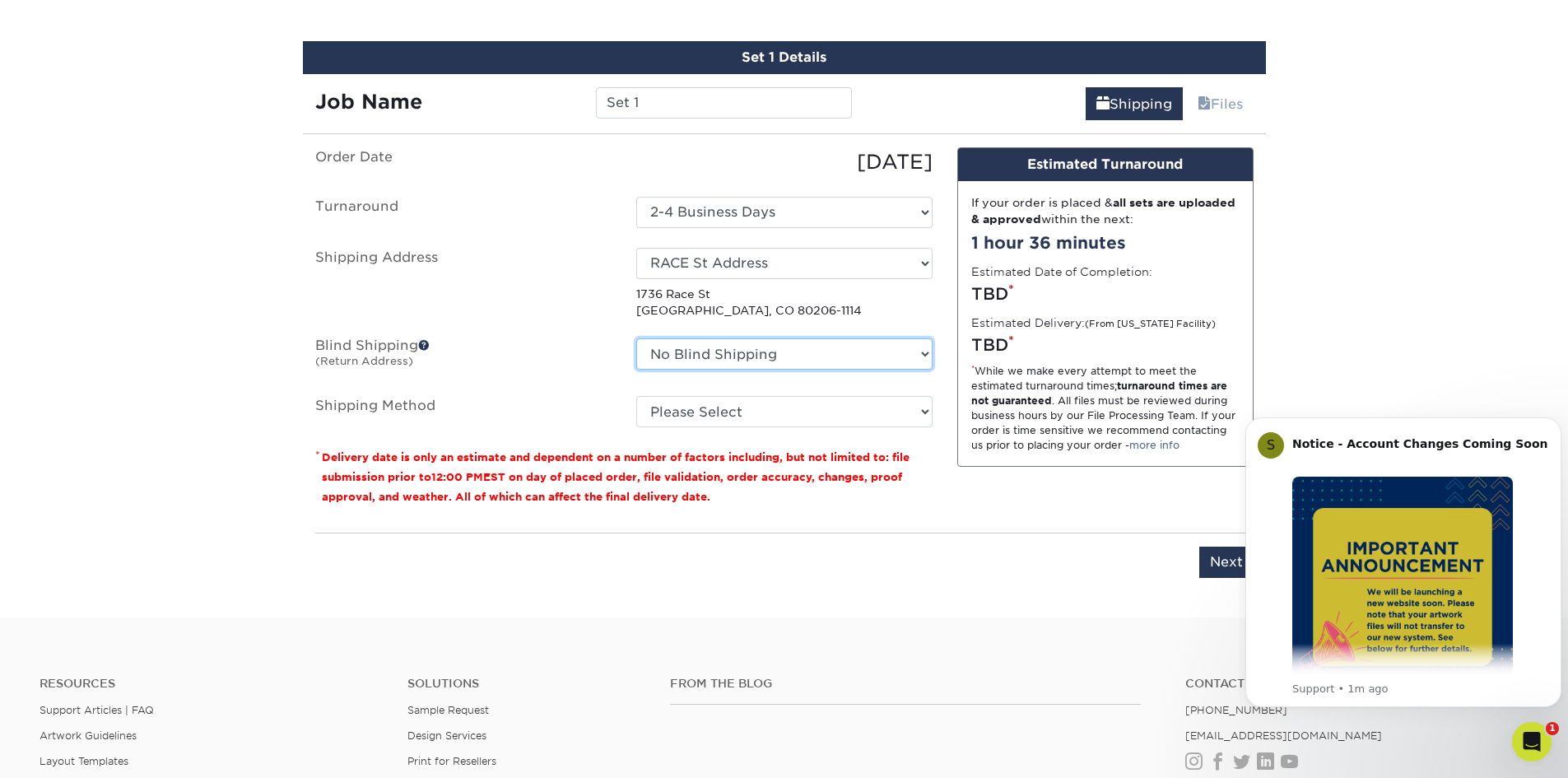
click at [856, 363] on select "No Blind Shipping Business Card - Tom RACE St Address Shelby new address Shelby…" at bounding box center [784, 353] width 296 height 31
select select "282253"
click at [637, 338] on select "No Blind Shipping Business Card - Tom RACE St Address Shelby new address Shelby…" at bounding box center [784, 353] width 296 height 31
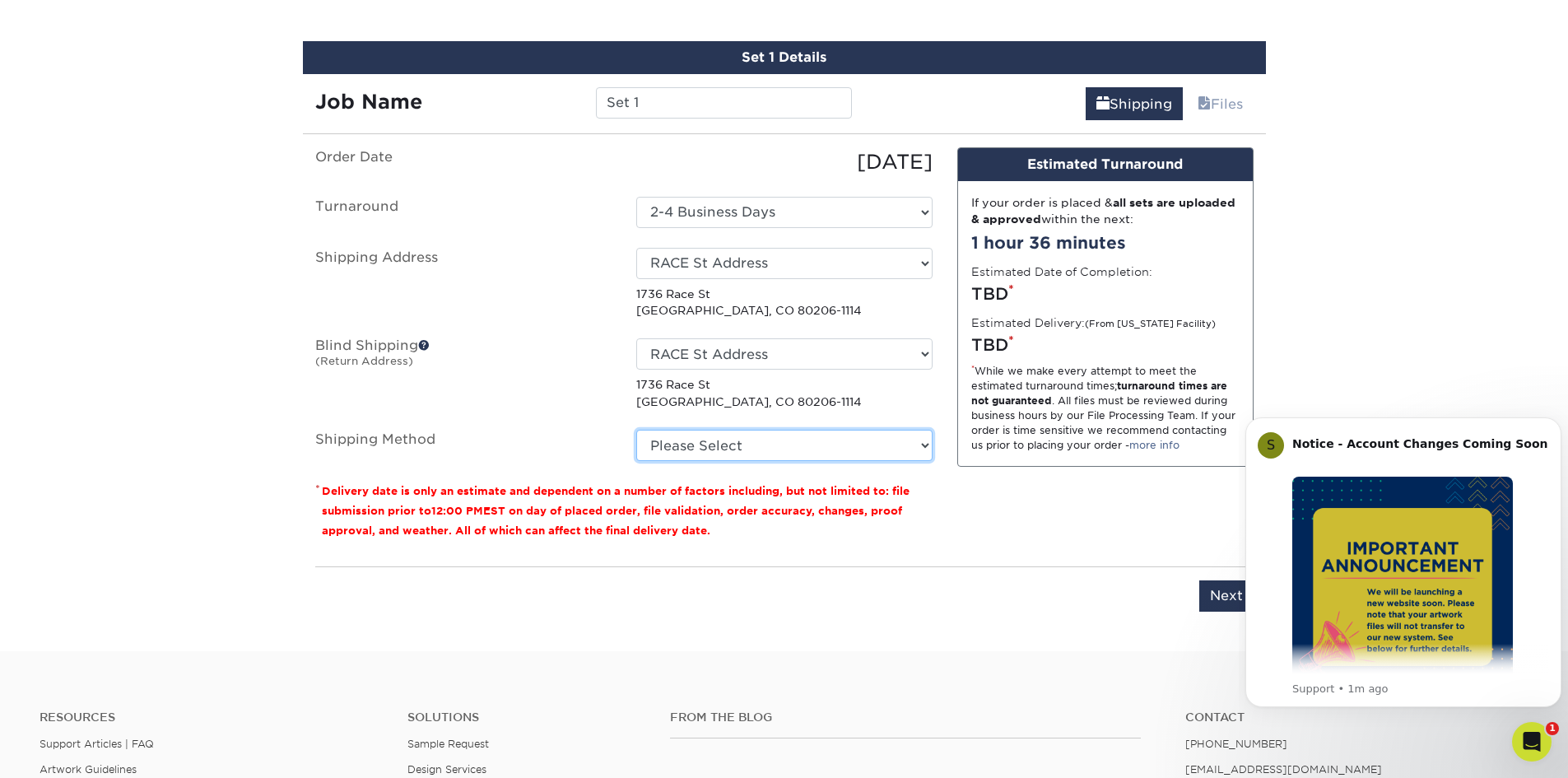
click at [814, 444] on select "Please Select Ground Shipping (+$7.84) 3 Day Shipping Service (+$15.34) 2 Day A…" at bounding box center [784, 445] width 296 height 31
select select "03"
click at [637, 430] on select "Please Select Ground Shipping (+$7.84) 3 Day Shipping Service (+$15.34) 2 Day A…" at bounding box center [784, 445] width 296 height 31
drag, startPoint x: 1558, startPoint y: 425, endPoint x: 2804, endPoint y: 817, distance: 1306.2
click at [1558, 425] on icon "Dismiss notification" at bounding box center [1557, 422] width 9 height 9
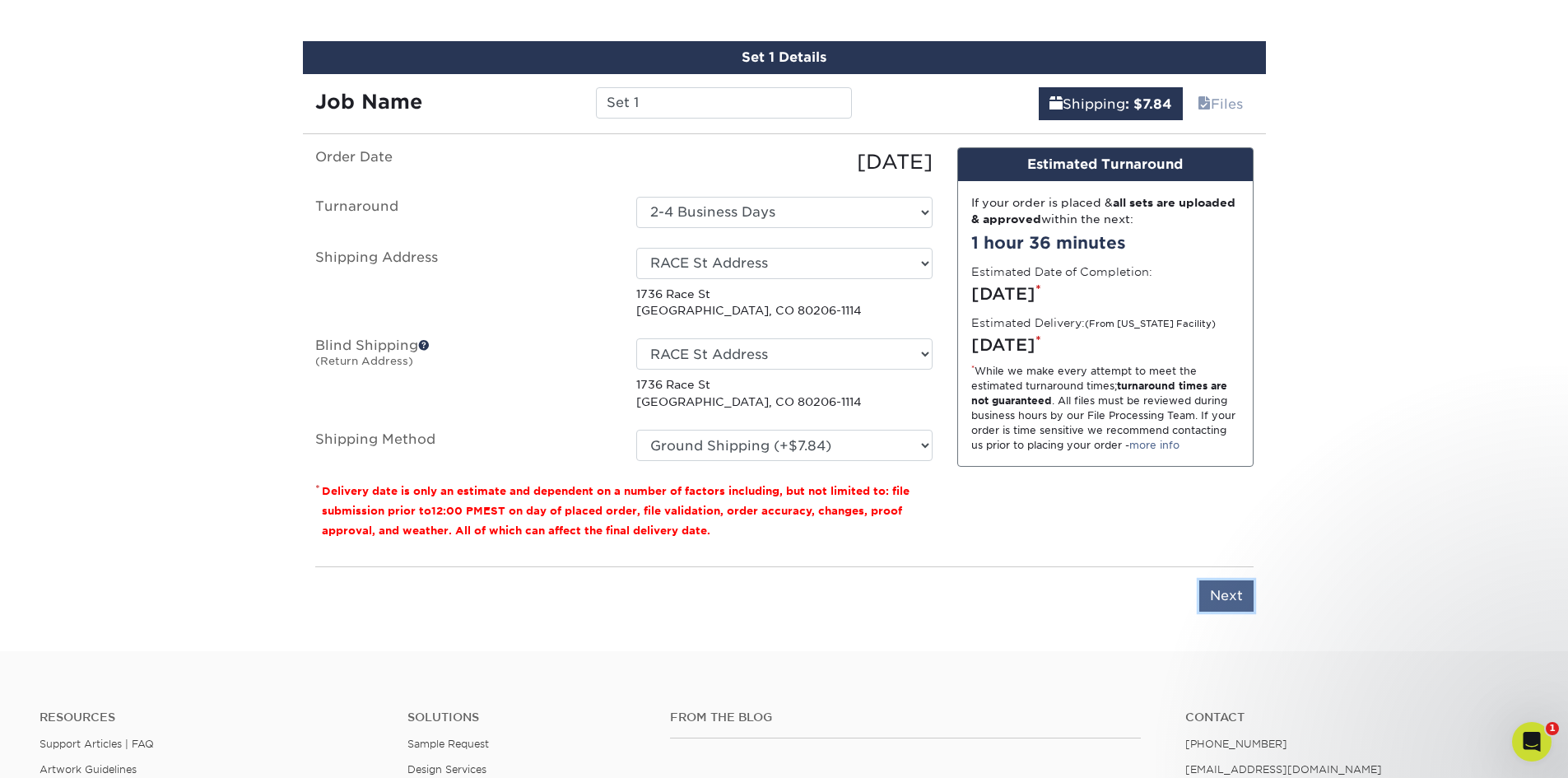
click at [1225, 600] on input "Next" at bounding box center [1226, 596] width 54 height 31
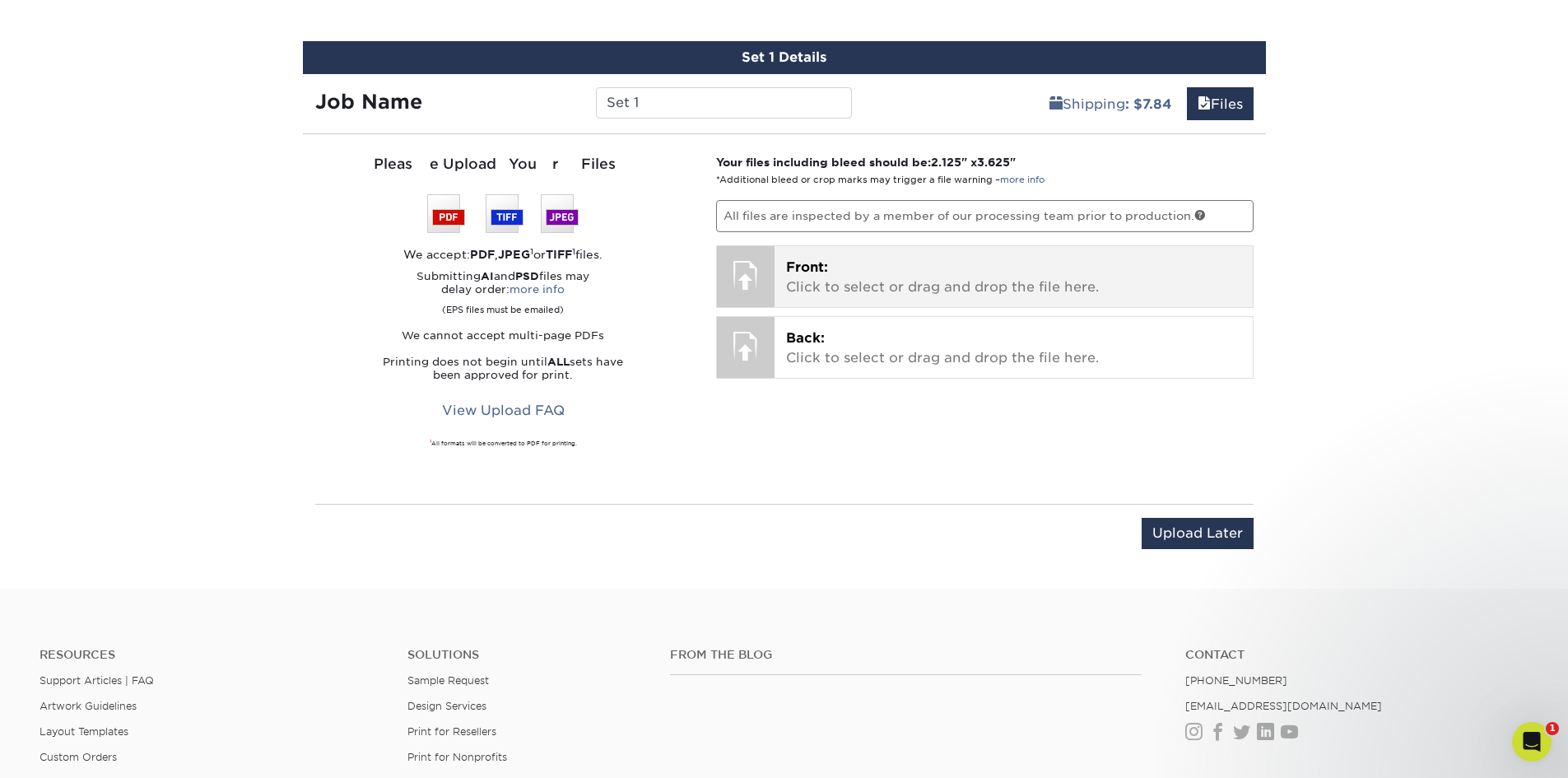
click at [1009, 271] on p "Front: Click to select or drag and drop the file here." at bounding box center [1014, 277] width 456 height 39
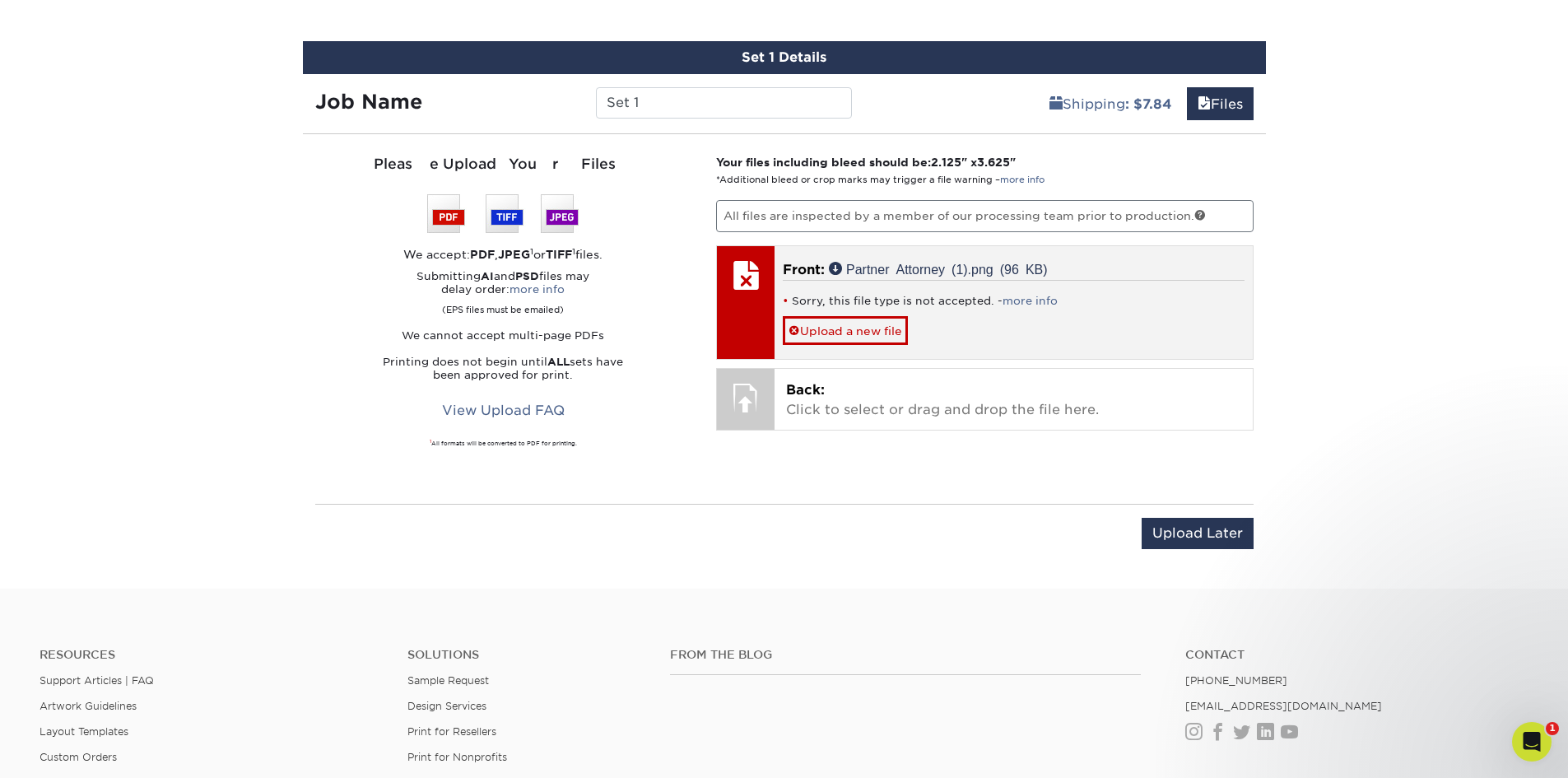
click at [996, 298] on li "Sorry, this file type is not accepted. - more info" at bounding box center [1013, 301] width 461 height 14
click at [1030, 298] on link "more info" at bounding box center [1031, 301] width 55 height 13
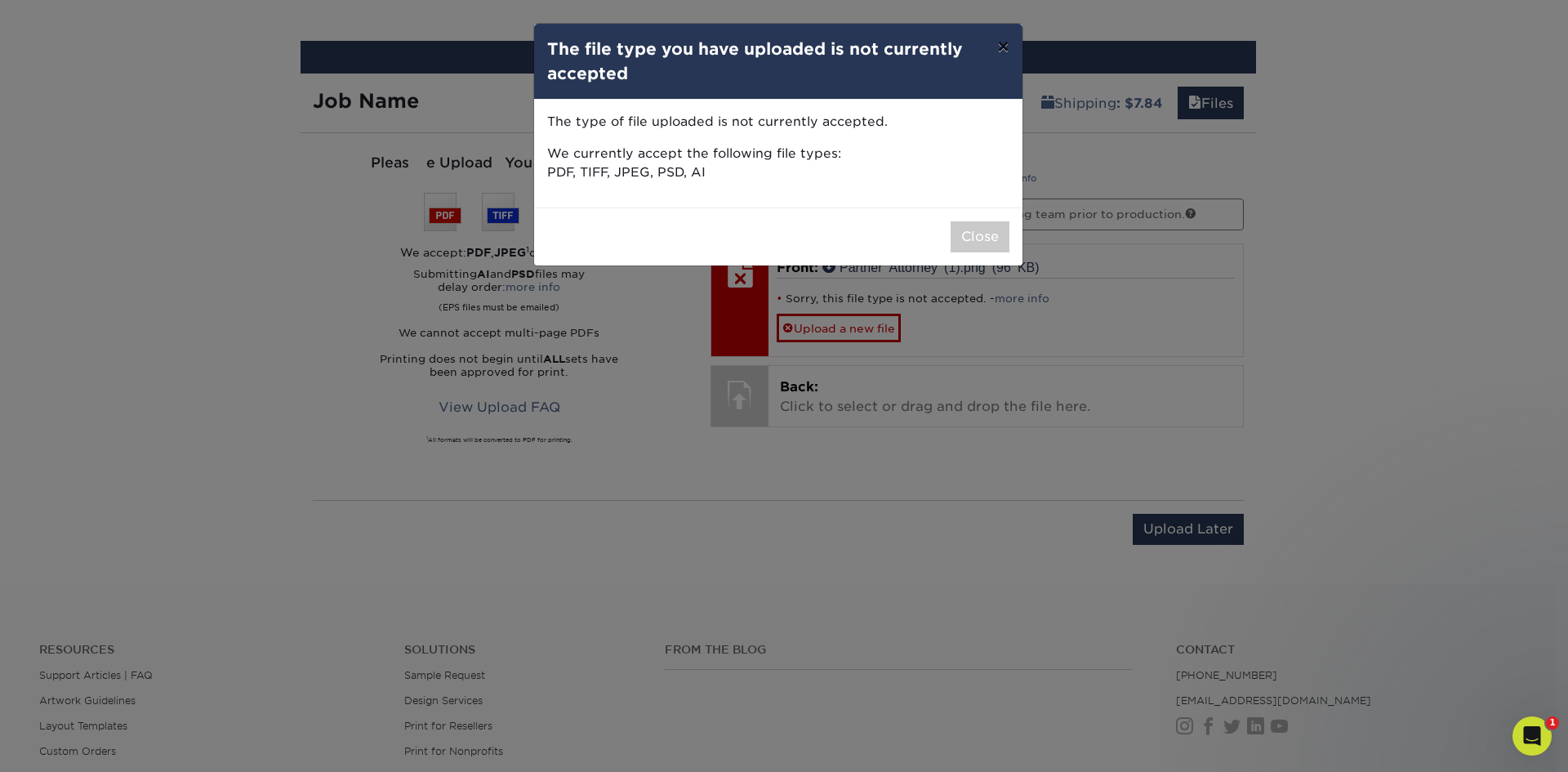
click at [1005, 42] on button "×" at bounding box center [1003, 46] width 37 height 46
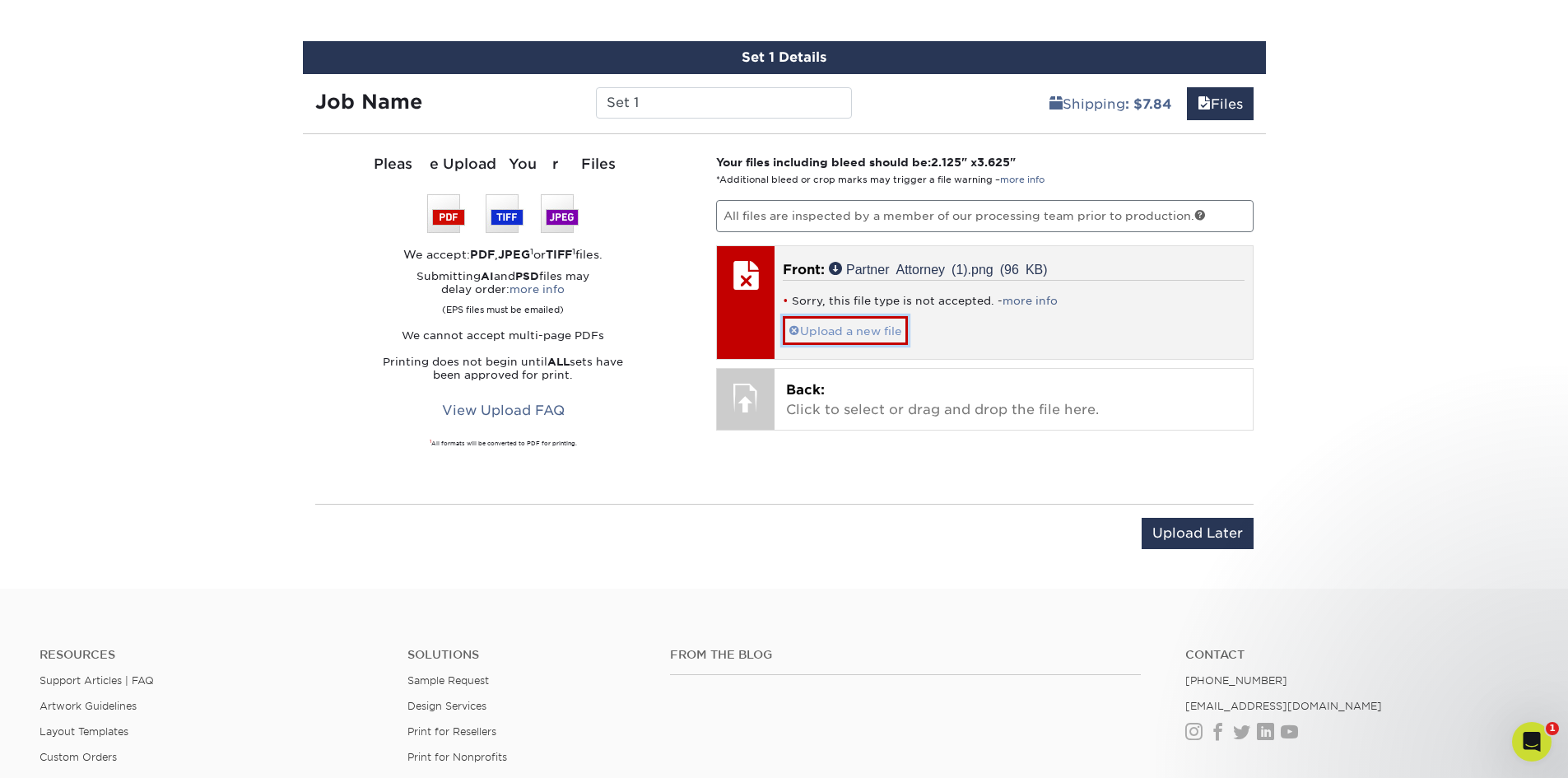
click at [890, 326] on link "Upload a new file" at bounding box center [845, 331] width 125 height 29
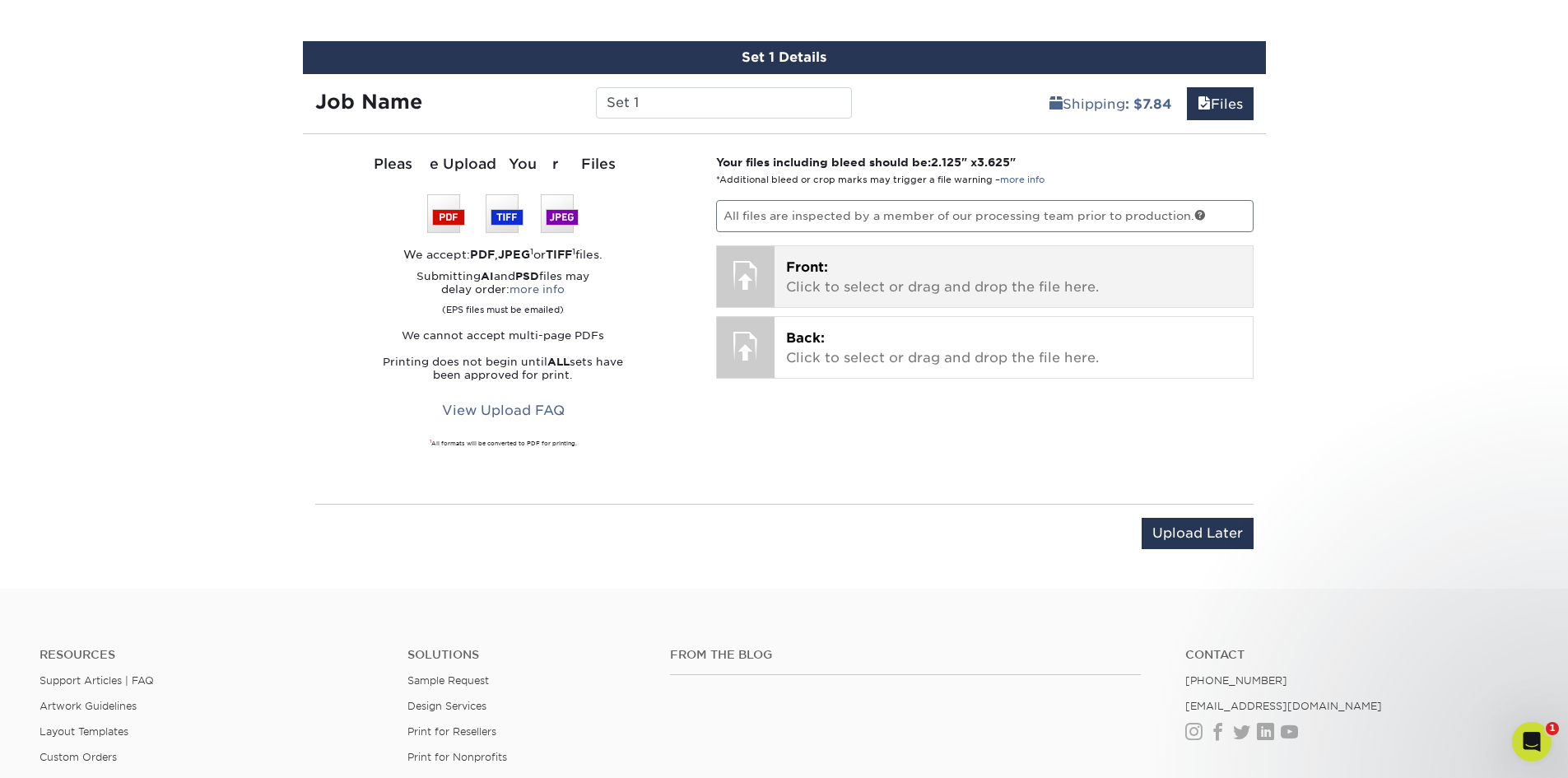
click at [902, 286] on p "Front: Click to select or drag and drop the file here." at bounding box center [1014, 277] width 456 height 39
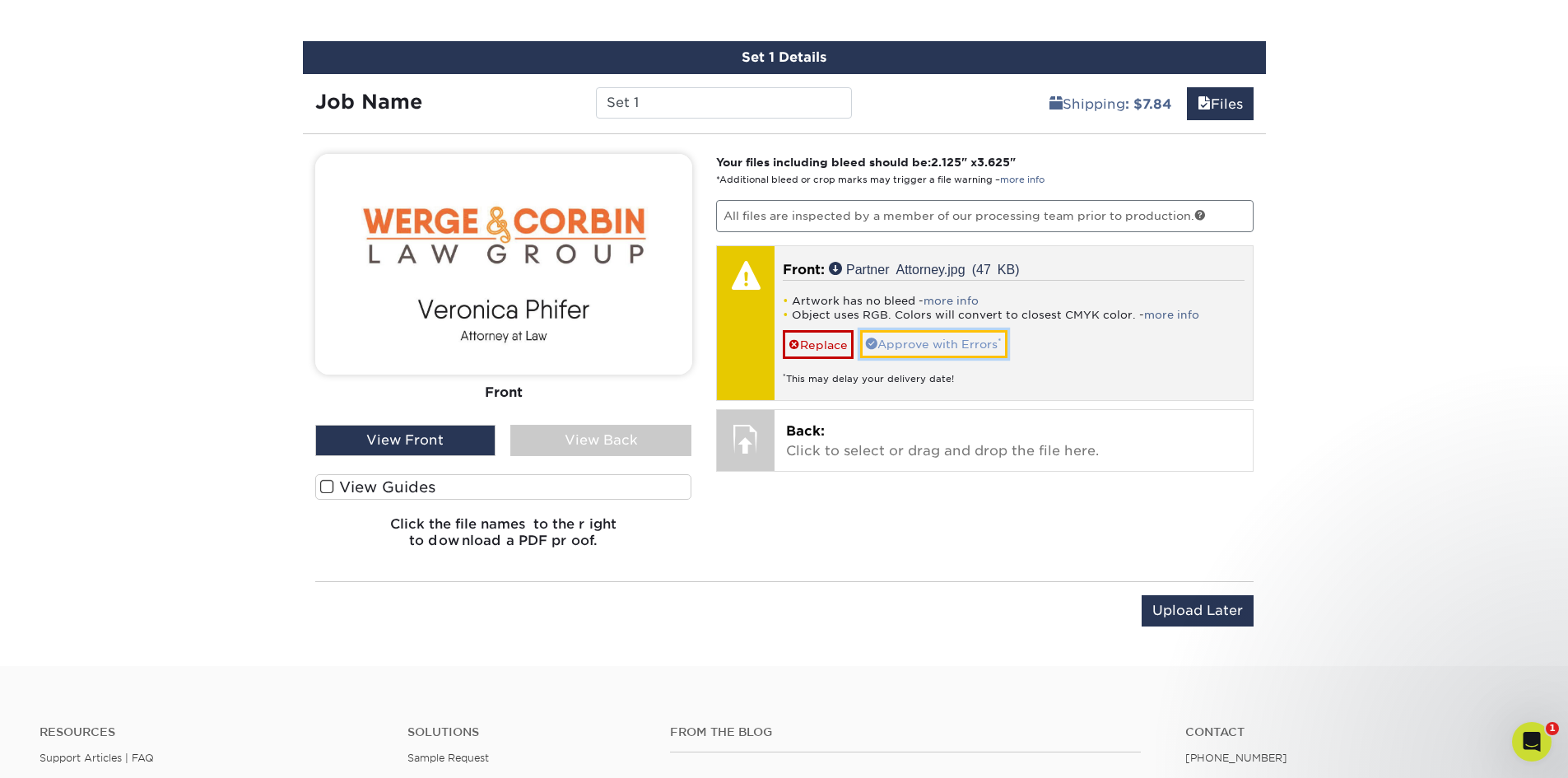
click at [937, 340] on link "Approve with Errors *" at bounding box center [934, 345] width 148 height 28
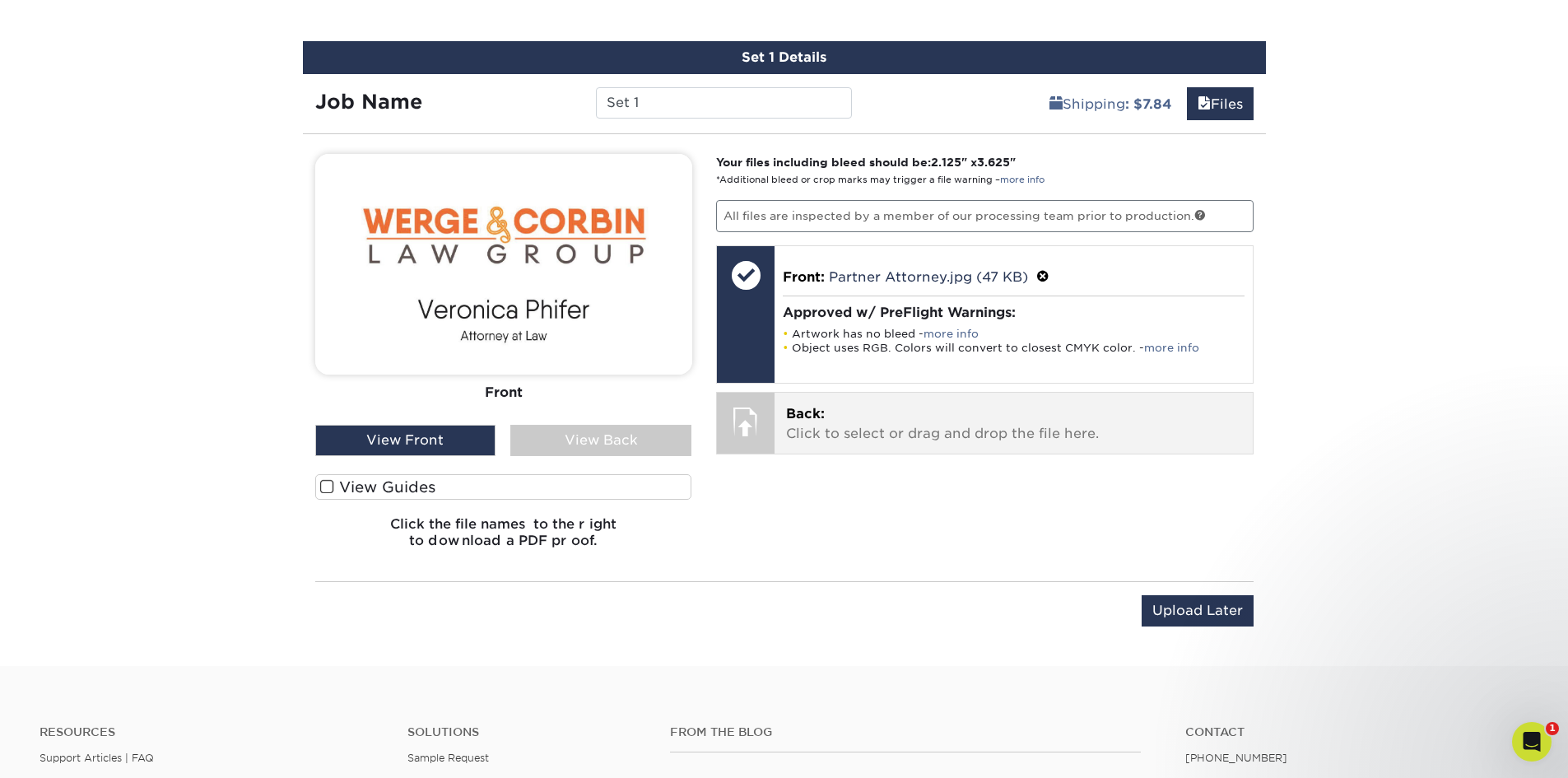
click at [920, 423] on p "Back: Click to select or drag and drop the file here." at bounding box center [1014, 423] width 456 height 39
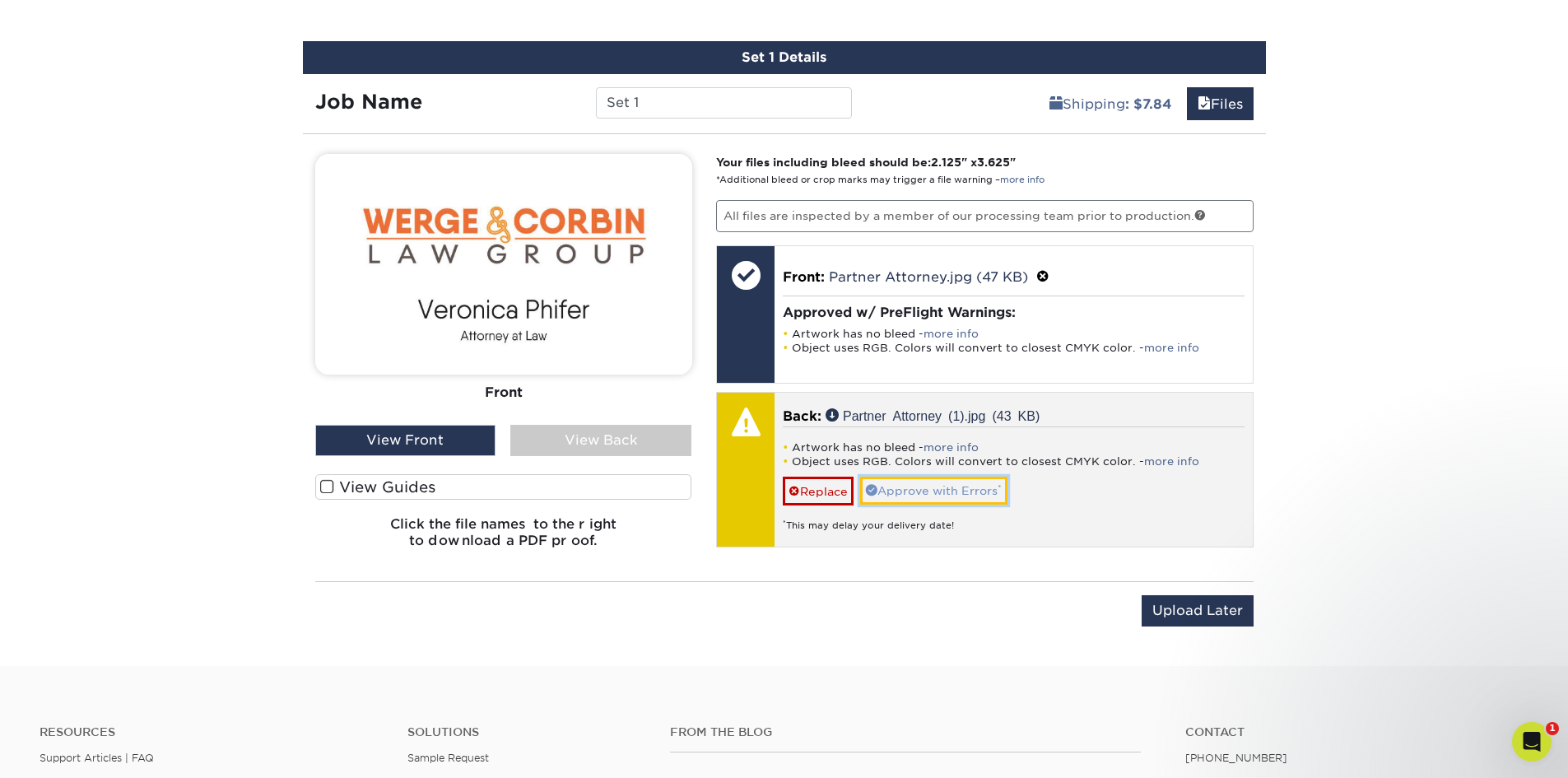
click at [978, 489] on link "Approve with Errors *" at bounding box center [934, 491] width 148 height 28
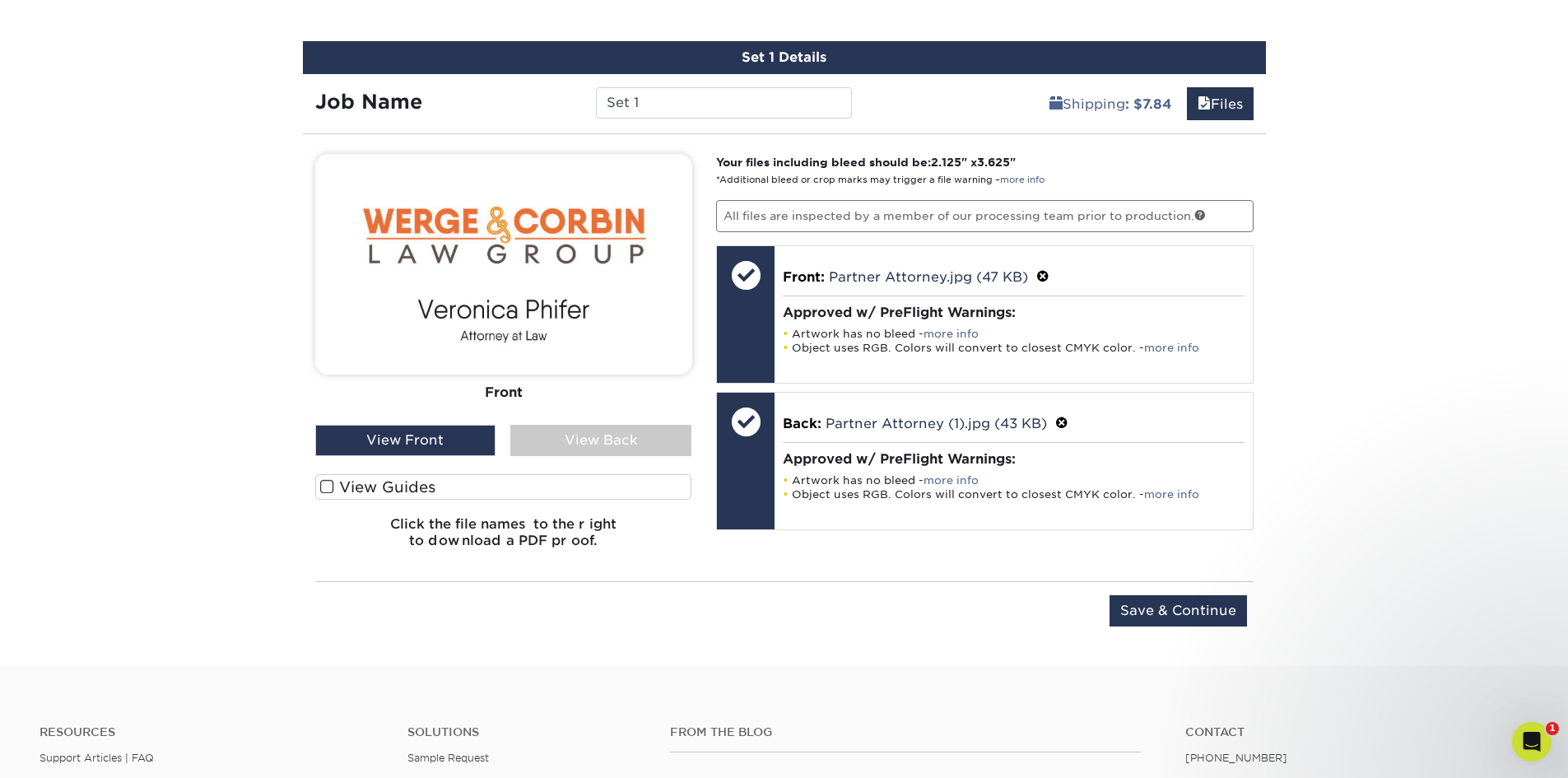
click at [575, 439] on div "View Back" at bounding box center [601, 440] width 181 height 31
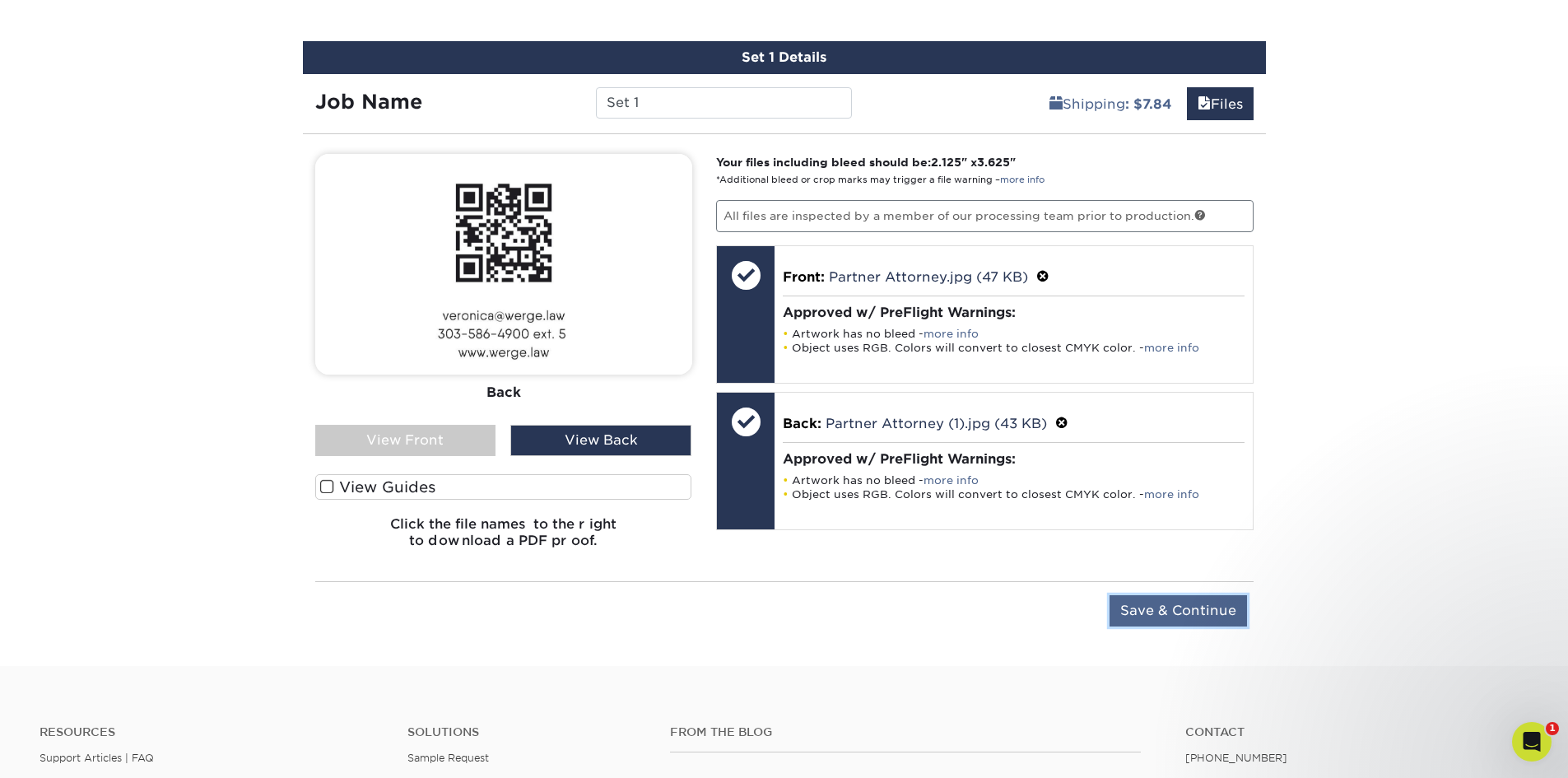
click at [1176, 611] on input "Save & Continue" at bounding box center [1178, 610] width 138 height 31
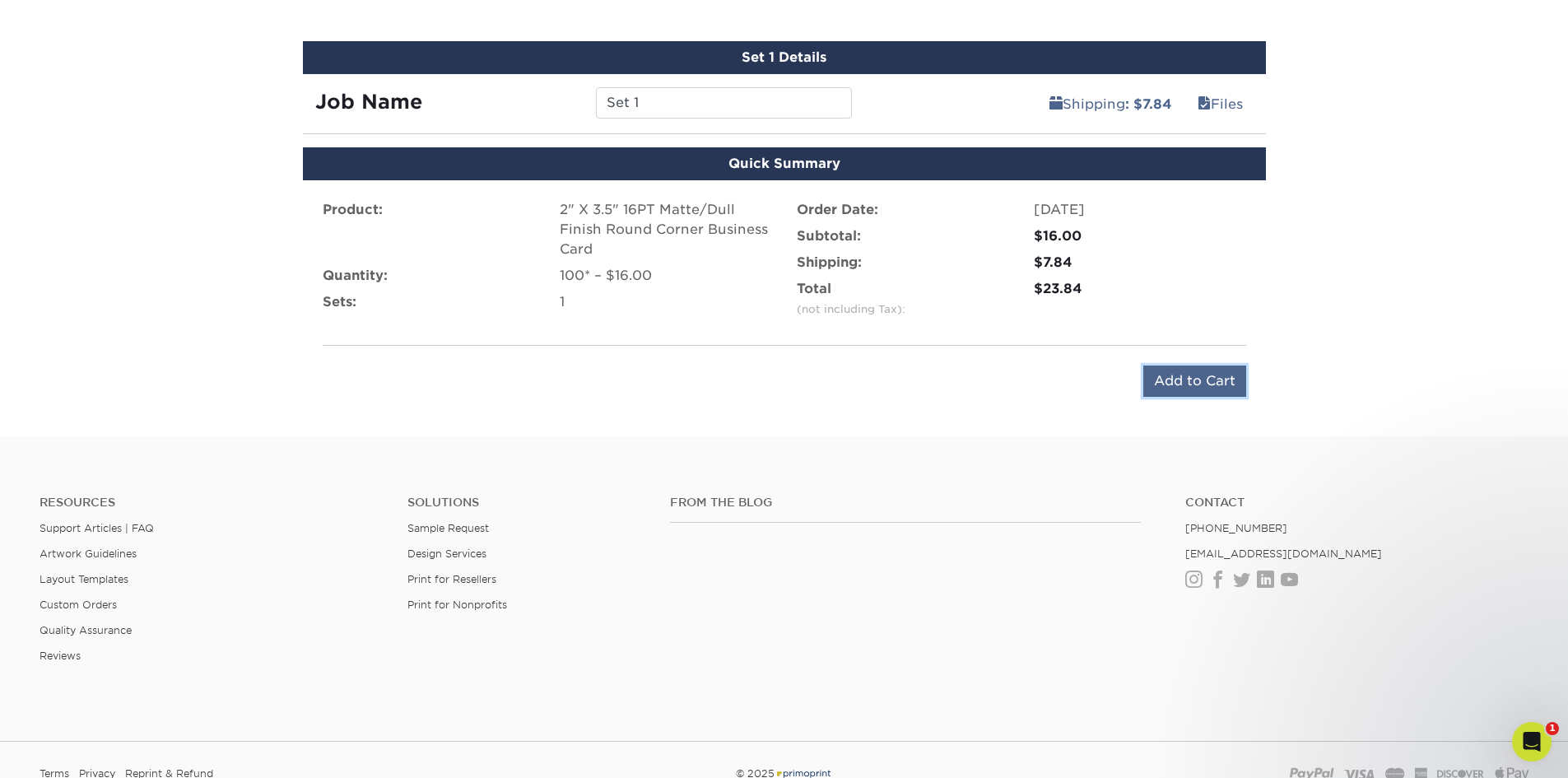
click at [1198, 383] on input "Add to Cart" at bounding box center [1194, 381] width 103 height 31
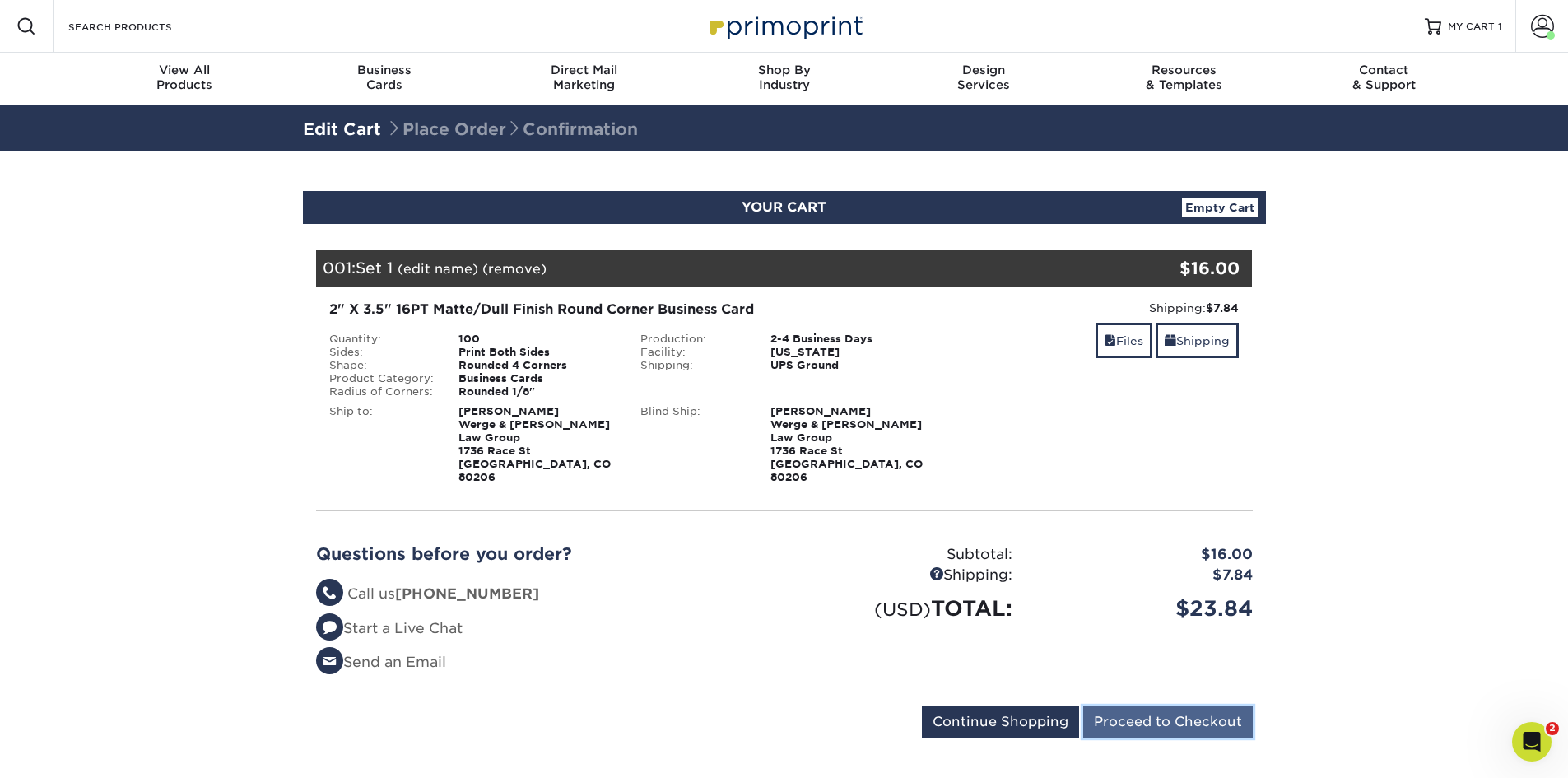
click at [1157, 706] on input "Proceed to Checkout" at bounding box center [1167, 721] width 169 height 31
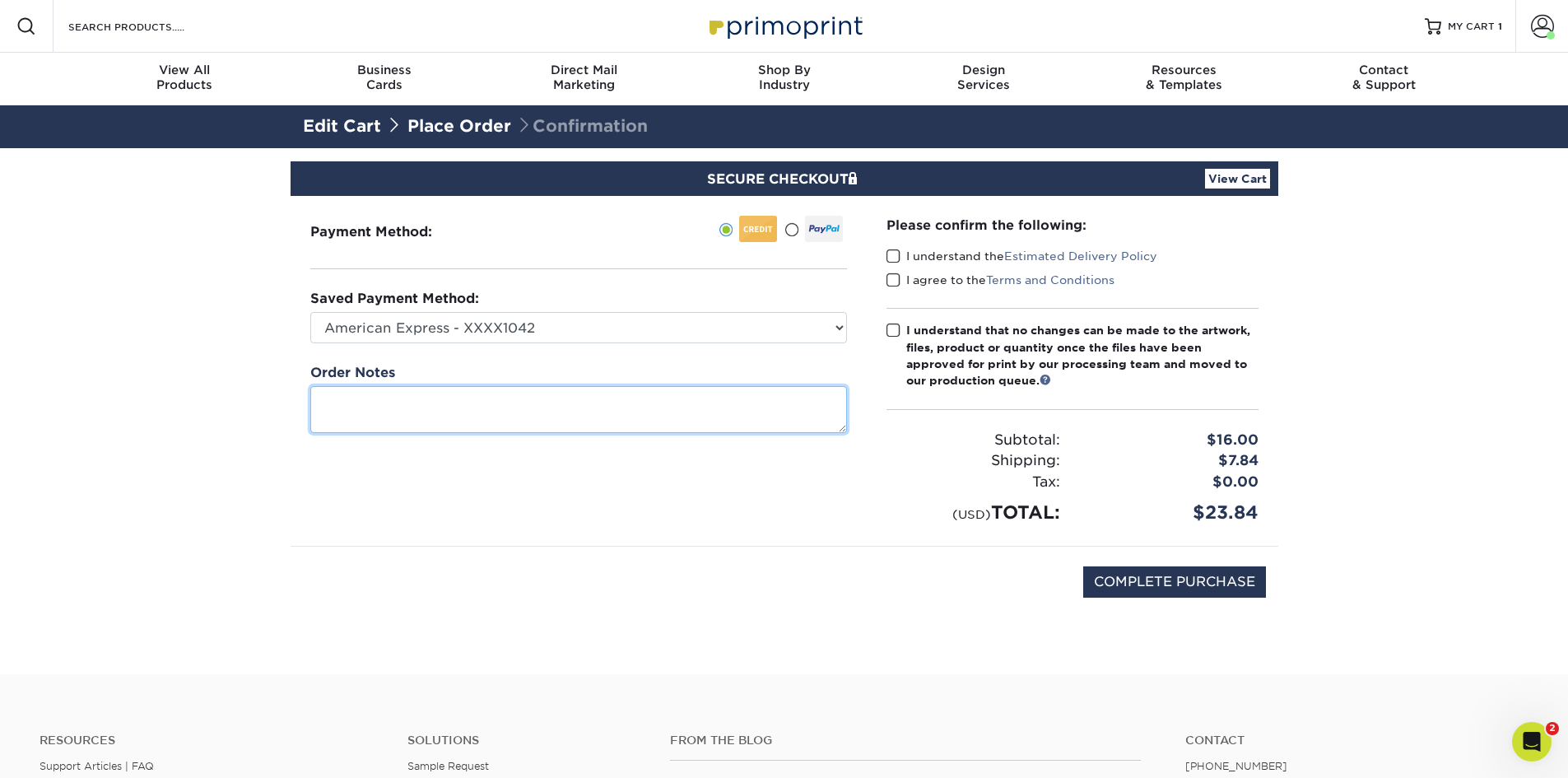
click at [786, 416] on textarea at bounding box center [578, 410] width 537 height 47
type textarea "Veronica Cards"
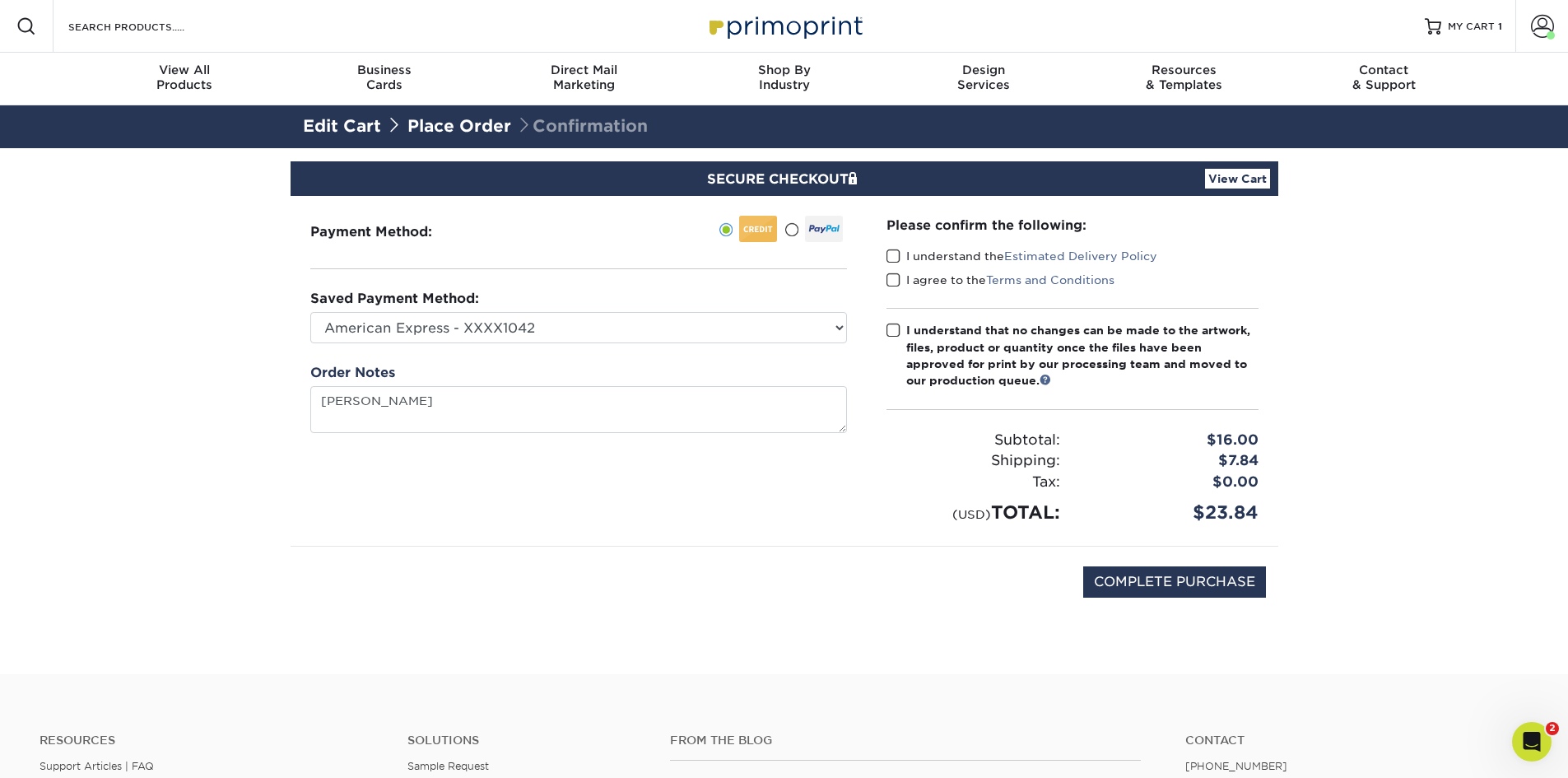
click at [895, 260] on span at bounding box center [894, 256] width 14 height 16
click at [0, 0] on input "I understand the Estimated Delivery Policy" at bounding box center [0, 0] width 0 height 0
drag, startPoint x: 892, startPoint y: 281, endPoint x: 895, endPoint y: 297, distance: 16.3
click at [892, 283] on span at bounding box center [894, 280] width 14 height 16
click at [0, 0] on input "I agree to the Terms and Conditions" at bounding box center [0, 0] width 0 height 0
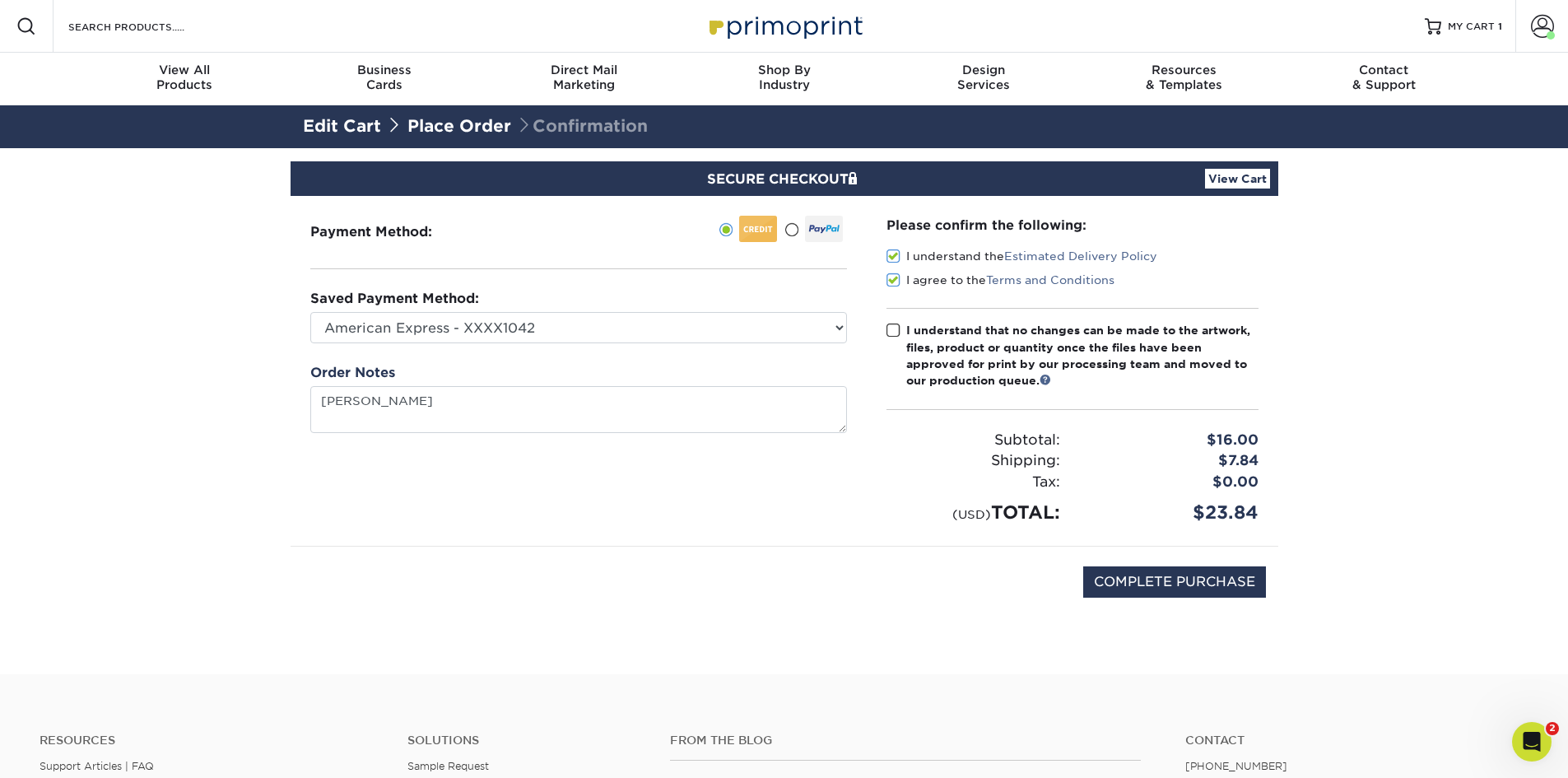
click at [890, 335] on span at bounding box center [894, 331] width 14 height 16
click at [0, 0] on input "I understand that no changes can be made to the artwork, files, product or quan…" at bounding box center [0, 0] width 0 height 0
click at [1181, 587] on input "COMPLETE PURCHASE" at bounding box center [1174, 582] width 183 height 31
type input "COMPLETE PURCHASE"
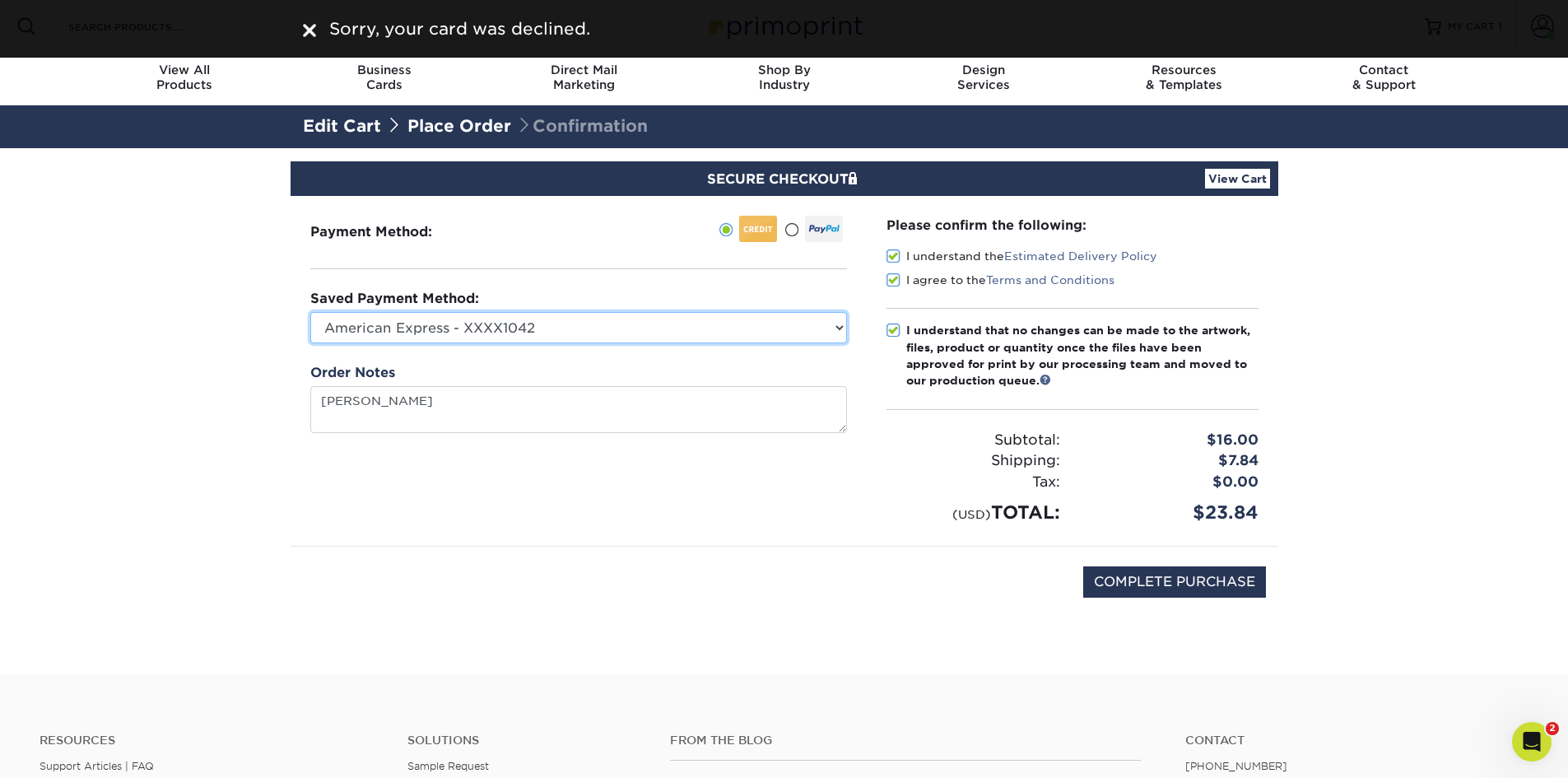
click at [571, 330] on select "American Express - XXXX1042 American Express - XXXX1049 American Express - XXXX…" at bounding box center [578, 327] width 537 height 31
select select "74204"
click at [310, 312] on select "American Express - XXXX1042 American Express - XXXX1049 American Express - XXXX…" at bounding box center [578, 327] width 537 height 31
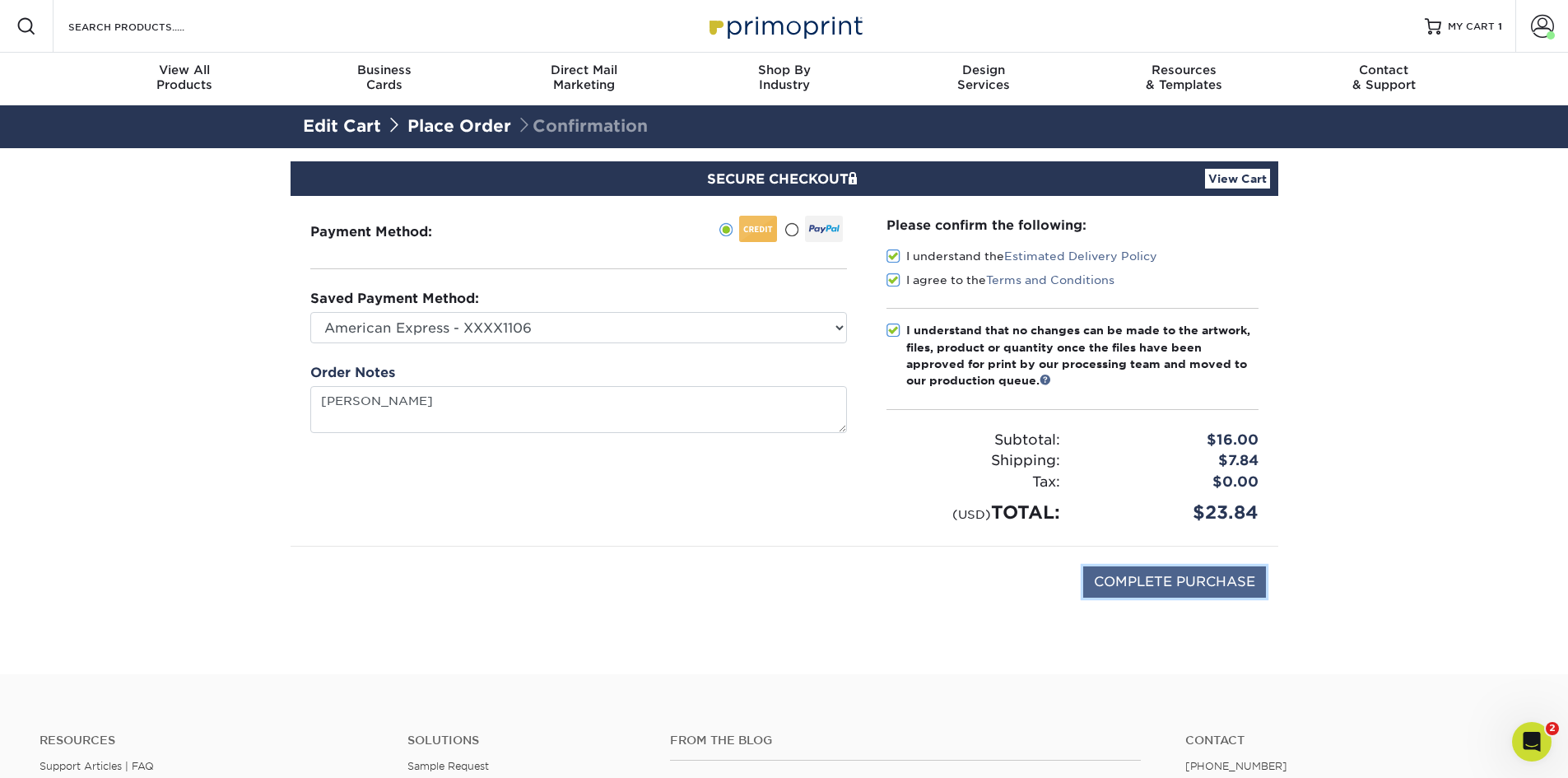
click at [1199, 589] on input "COMPLETE PURCHASE" at bounding box center [1174, 582] width 183 height 31
type input "PROCESSING, PLEASE WAIT..."
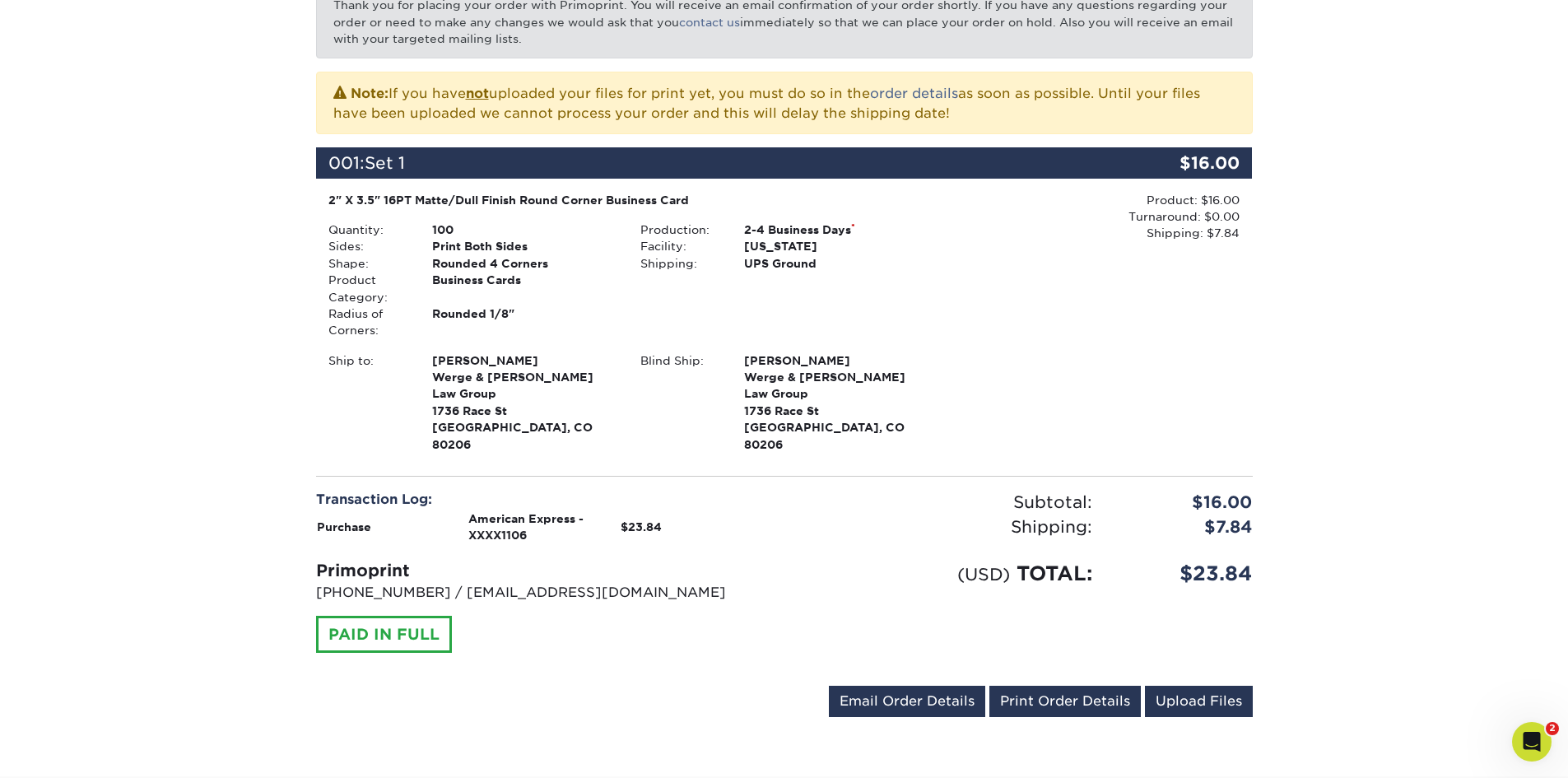
scroll to position [330, 0]
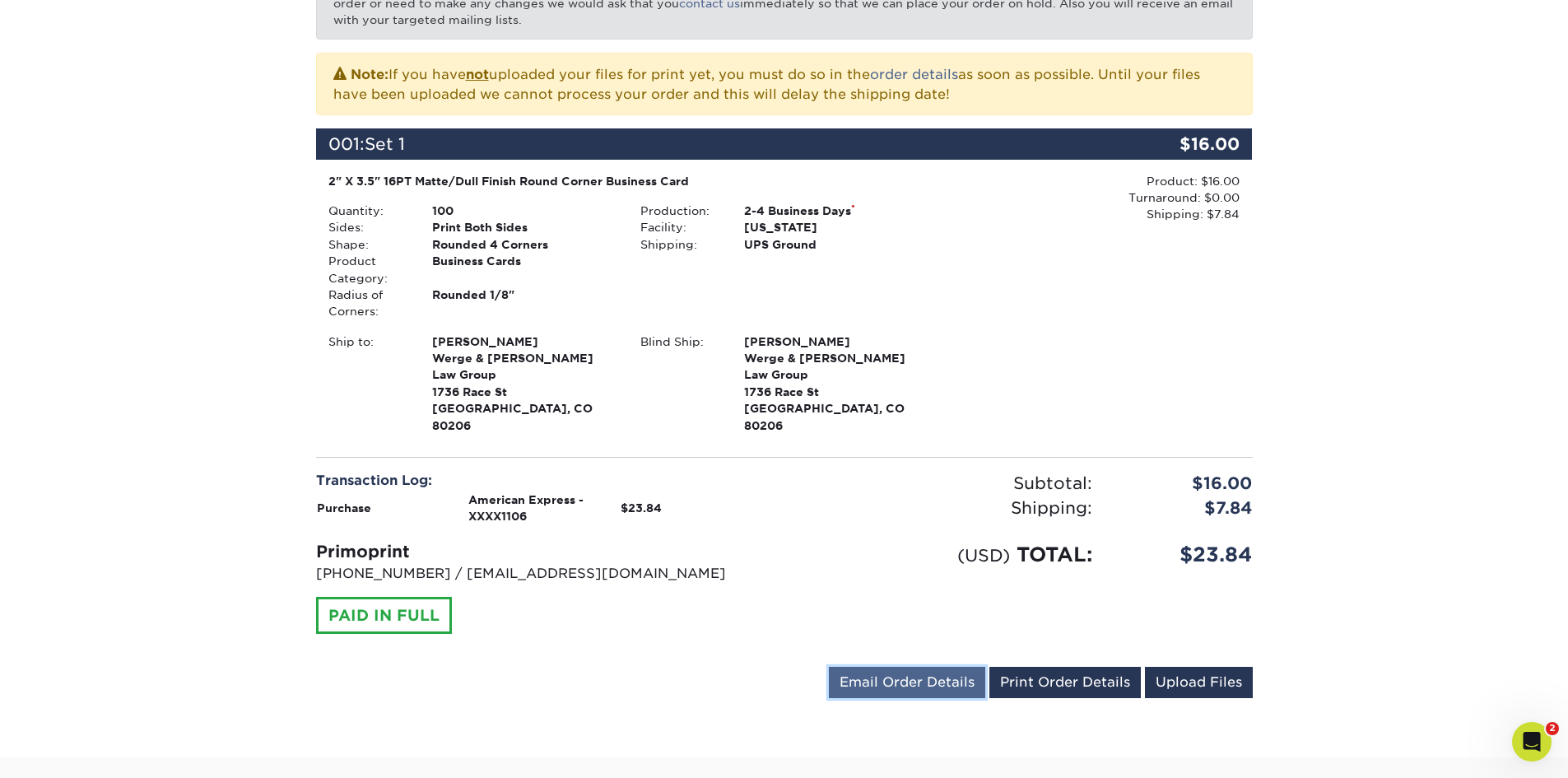
click at [924, 667] on link "Email Order Details" at bounding box center [906, 682] width 156 height 31
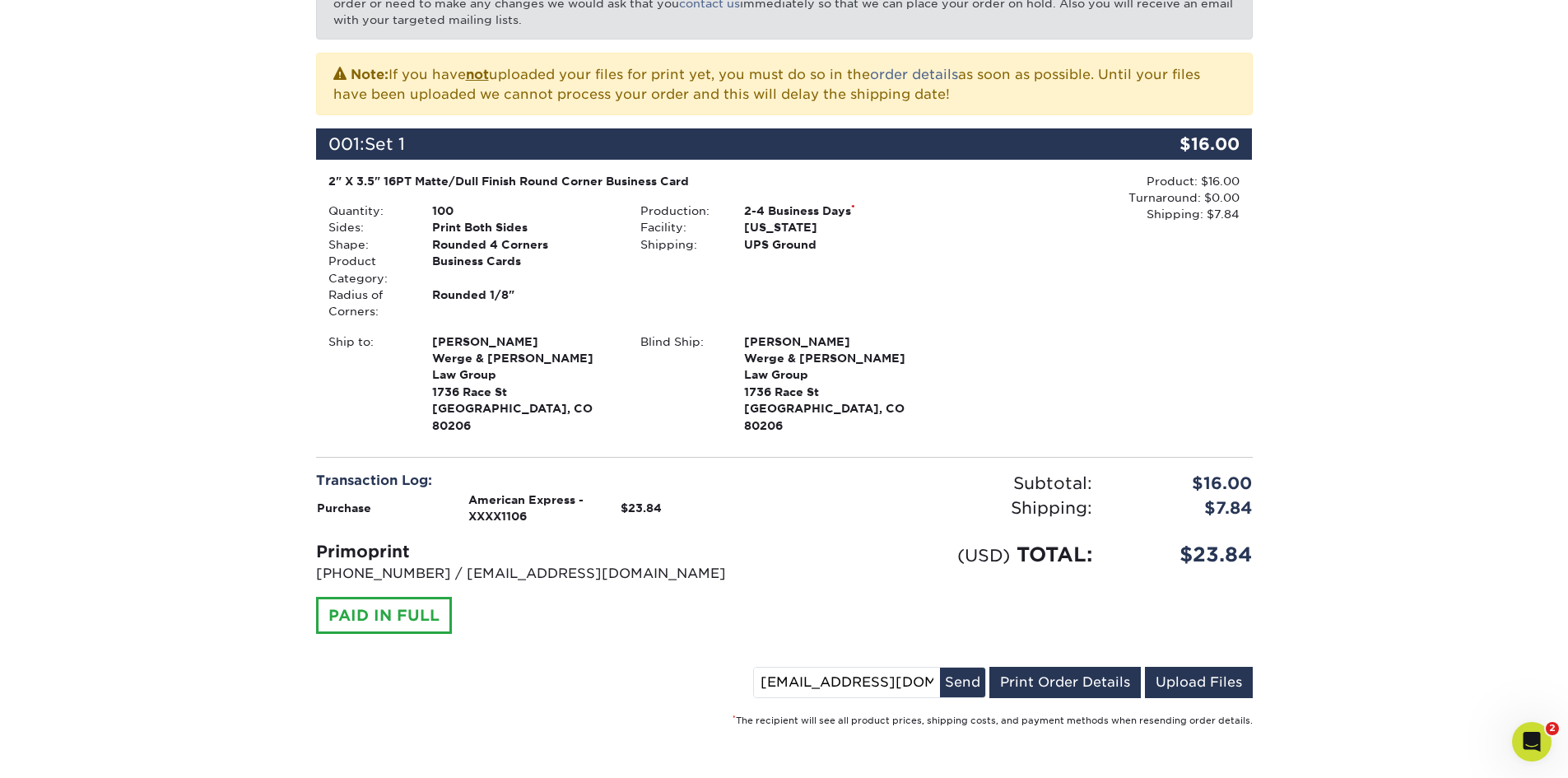
click at [908, 668] on input "shelby@werge.law" at bounding box center [847, 683] width 186 height 30
drag, startPoint x: 805, startPoint y: 648, endPoint x: 749, endPoint y: 643, distance: 56.2
click at [749, 667] on div "shelby@werge.law Send Email Order Details Print Order Details Upload Files" at bounding box center [784, 685] width 937 height 38
type input "julia@werge.law"
click at [970, 668] on button "Send" at bounding box center [963, 683] width 45 height 30
